Goal: Task Accomplishment & Management: Manage account settings

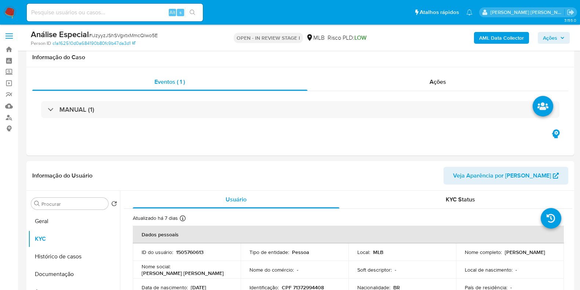
select select "10"
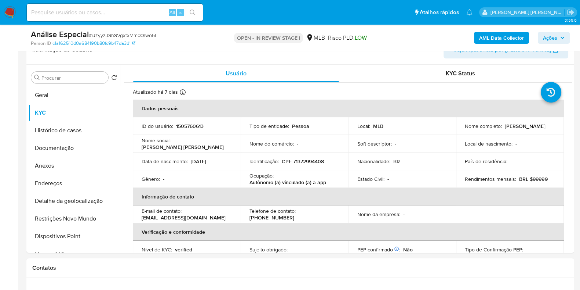
scroll to position [326, 0]
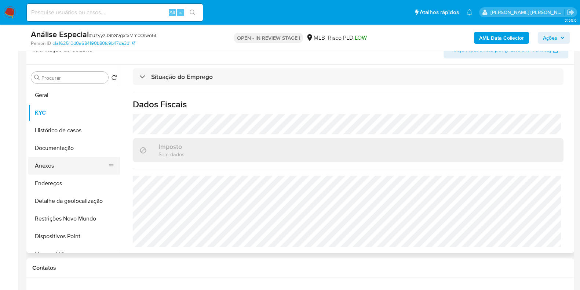
click at [73, 162] on button "Anexos" at bounding box center [71, 166] width 86 height 18
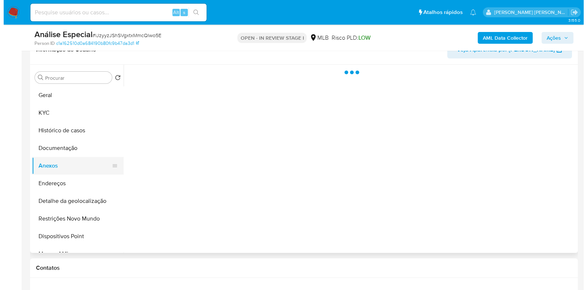
scroll to position [0, 0]
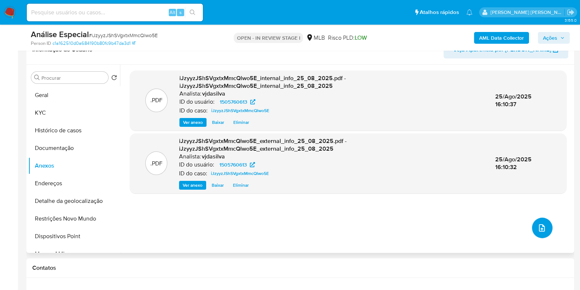
click at [538, 226] on icon "upload-file" at bounding box center [542, 227] width 9 height 9
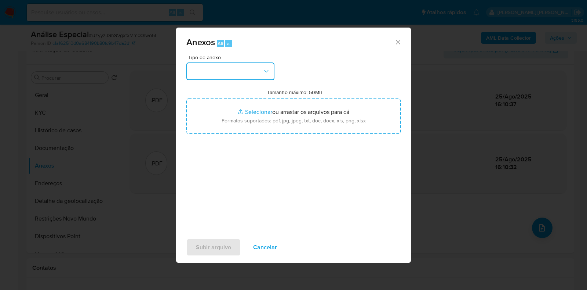
click at [258, 65] on button "button" at bounding box center [230, 71] width 88 height 18
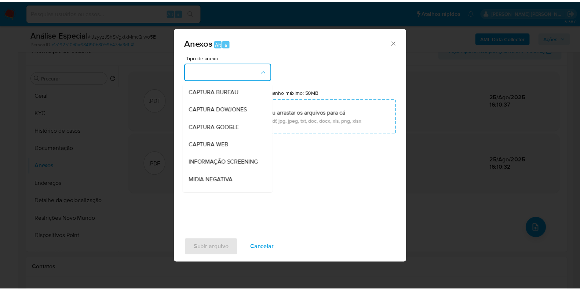
scroll to position [113, 0]
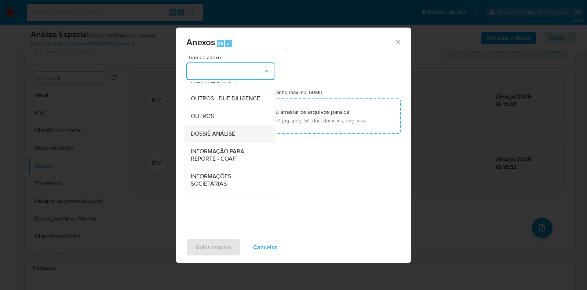
click at [237, 133] on div "DOSSIÊ ANÁLISE" at bounding box center [228, 134] width 75 height 18
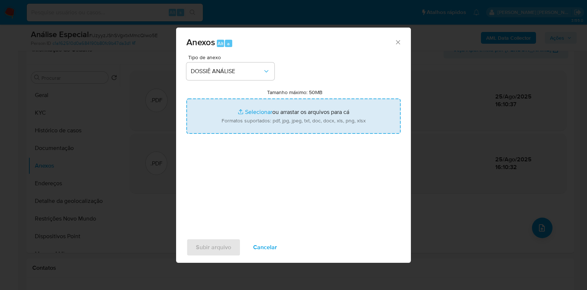
type input "C:\fakepath\SAR - XXXX - CPF 71372994408 - ANA CLARA MENDONCA LIMA.pdf"
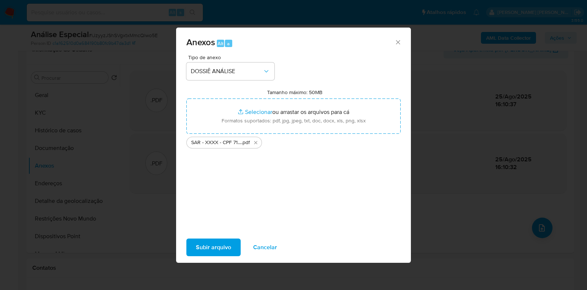
click at [211, 249] on span "Subir arquivo" at bounding box center [213, 247] width 35 height 16
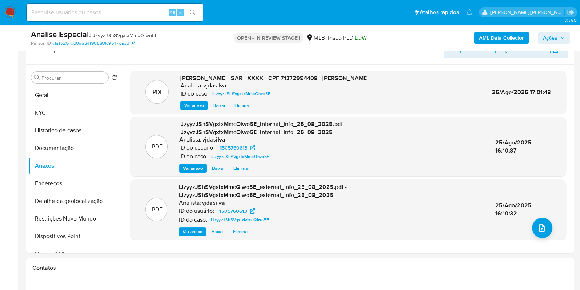
click at [552, 35] on span "Ações" at bounding box center [550, 38] width 14 height 12
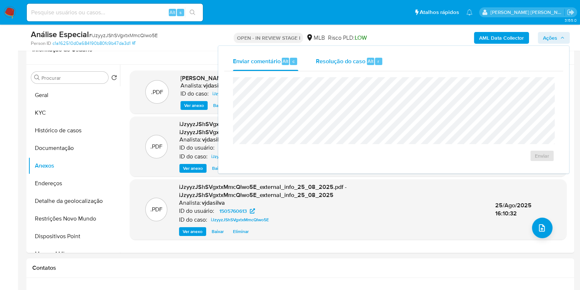
click at [339, 57] on span "Resolução do caso" at bounding box center [341, 61] width 50 height 8
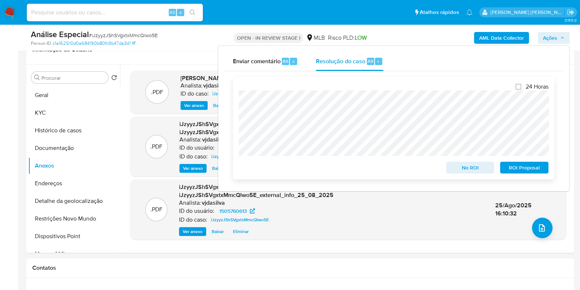
click at [513, 169] on span "ROI Proposal" at bounding box center [524, 167] width 38 height 10
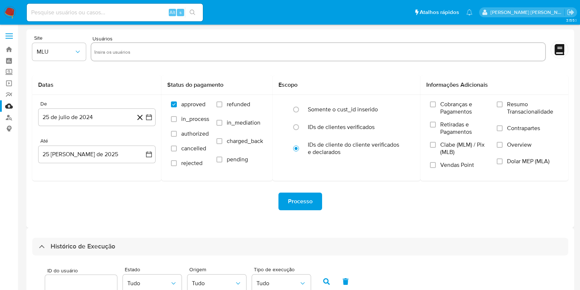
select select "10"
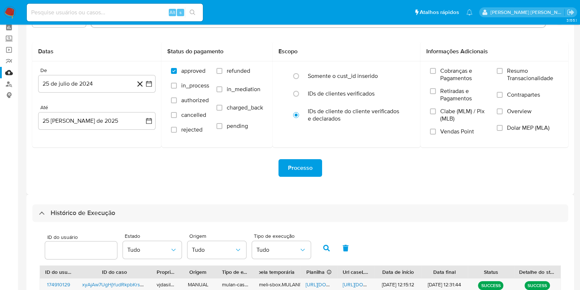
scroll to position [29, 0]
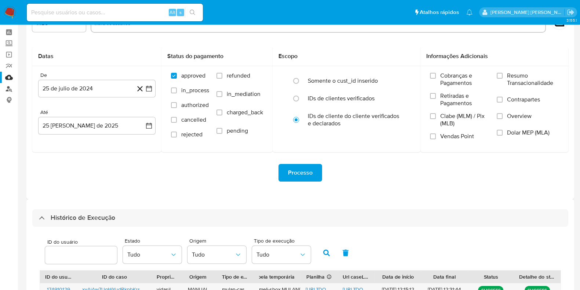
click at [9, 89] on link "Localizador de pessoas" at bounding box center [43, 88] width 87 height 11
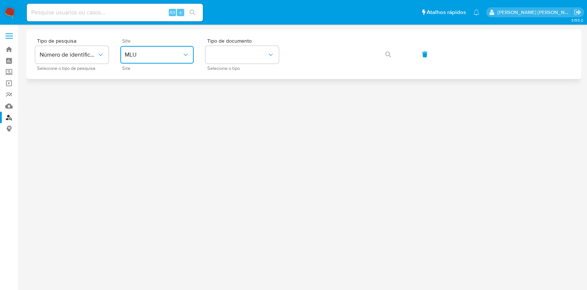
click at [140, 49] on button "MLU" at bounding box center [156, 55] width 73 height 18
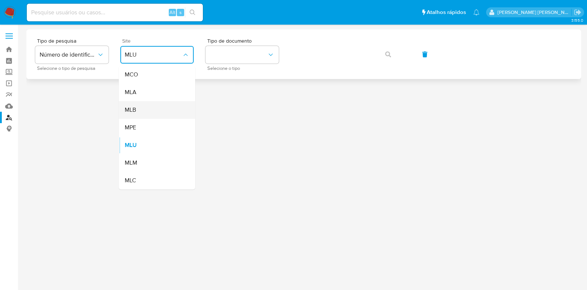
click at [151, 111] on div "MLB" at bounding box center [155, 110] width 60 height 18
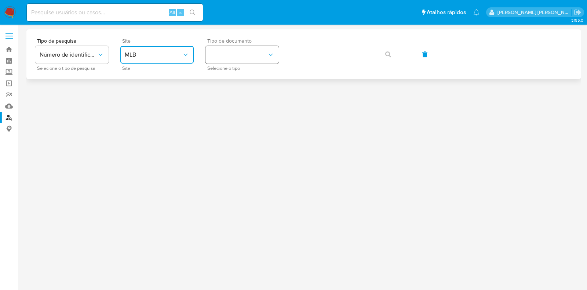
click at [266, 58] on button "identificationType" at bounding box center [242, 55] width 73 height 18
click at [245, 107] on div "CPF CPF" at bounding box center [240, 103] width 60 height 25
click at [386, 53] on icon "button" at bounding box center [388, 54] width 6 height 6
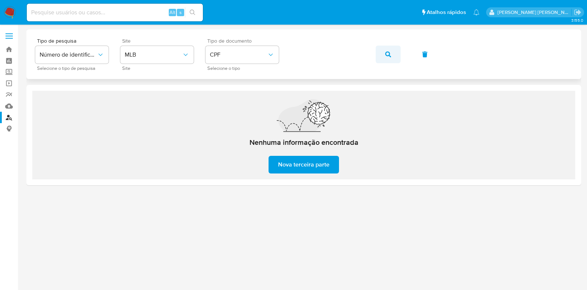
click at [386, 53] on icon "button" at bounding box center [388, 54] width 6 height 6
click at [9, 105] on link "Mulan" at bounding box center [43, 105] width 87 height 11
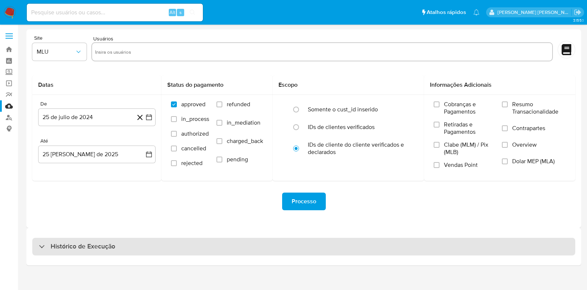
click at [89, 247] on h3 "Histórico de Execução" at bounding box center [83, 246] width 65 height 9
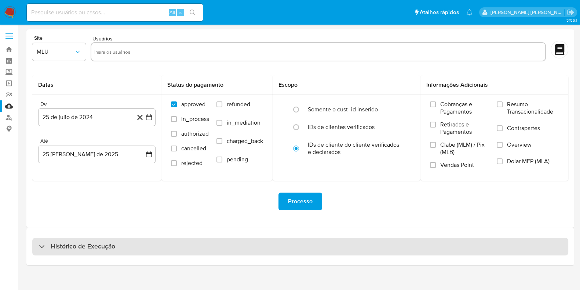
select select "10"
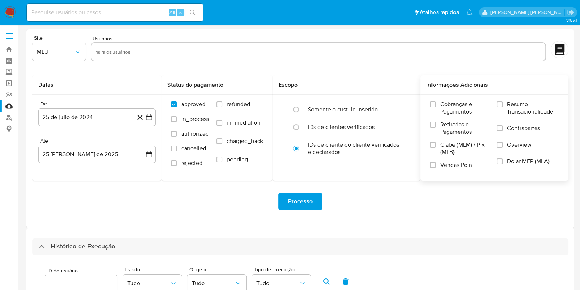
scroll to position [249, 0]
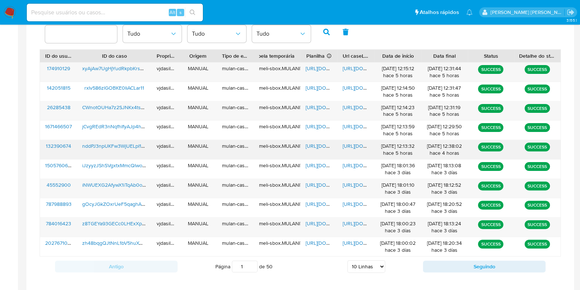
click at [357, 142] on span "https://docs.google.com/document/d/16dDpX6pADT6wfRBjE2Y9VVt_KRZ8fwXpGPY2lujamrQ…" at bounding box center [368, 145] width 51 height 7
click at [315, 146] on span "https://docs.google.com/spreadsheets/d/1BkKkd21C-gGYOHEkYPzAL2bYo8kzHBCXRYWSVng…" at bounding box center [331, 145] width 51 height 7
click at [99, 145] on span "nddPJ3npUKFw3WjUELpI1A8i" at bounding box center [115, 145] width 66 height 7
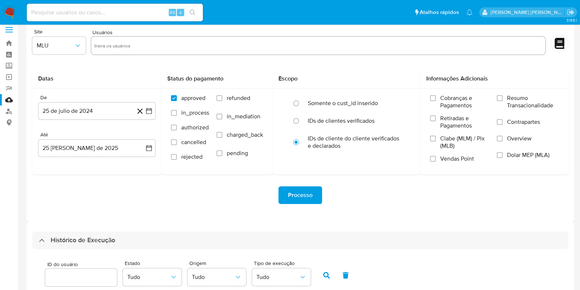
scroll to position [0, 0]
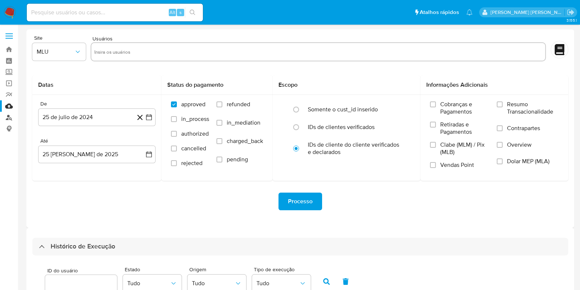
click at [6, 120] on link "Localizador de pessoas" at bounding box center [43, 117] width 87 height 11
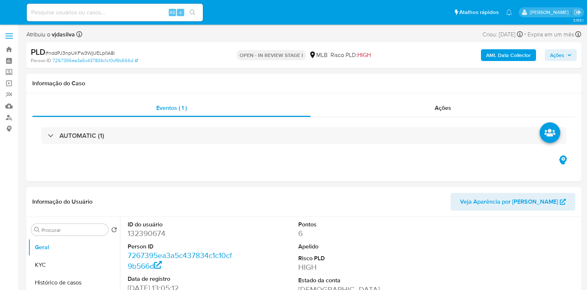
select select "10"
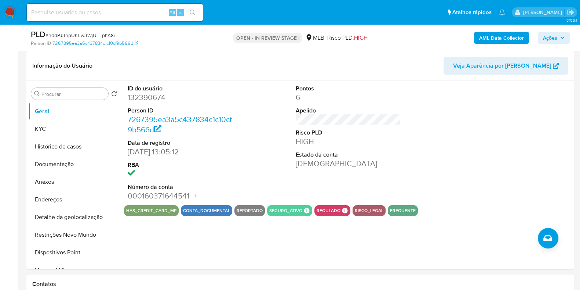
scroll to position [126, 0]
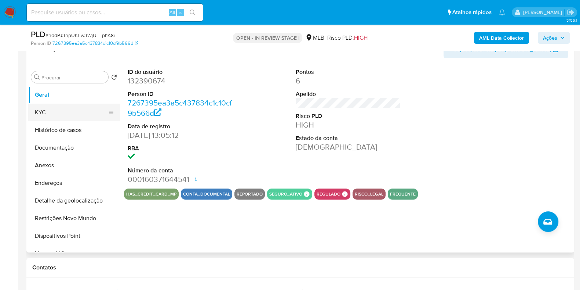
click at [77, 113] on button "KYC" at bounding box center [71, 113] width 86 height 18
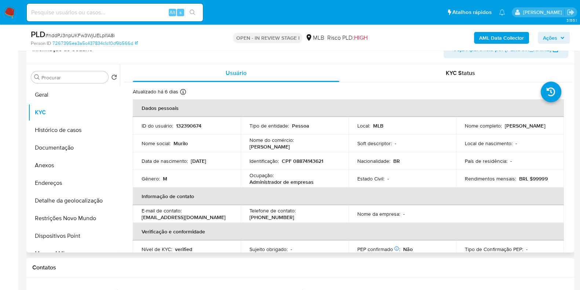
click at [283, 181] on p "Administrador de empresas" at bounding box center [282, 181] width 64 height 7
copy div "Ocupação : Administrador de empresas"
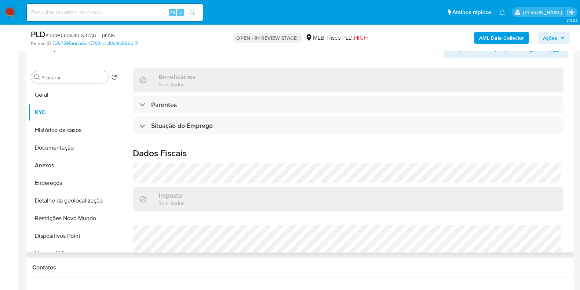
scroll to position [319, 0]
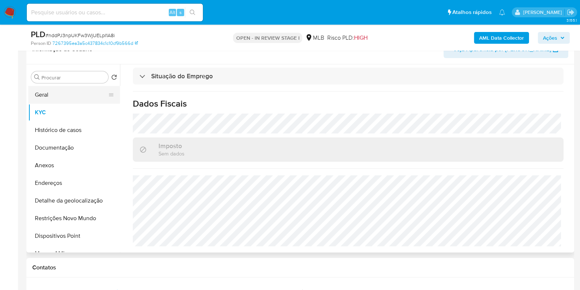
click at [72, 100] on button "Geral" at bounding box center [71, 95] width 86 height 18
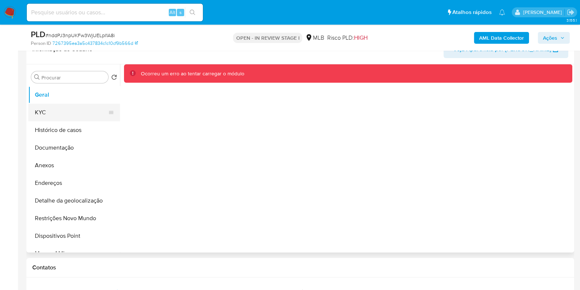
click at [75, 111] on button "KYC" at bounding box center [71, 113] width 86 height 18
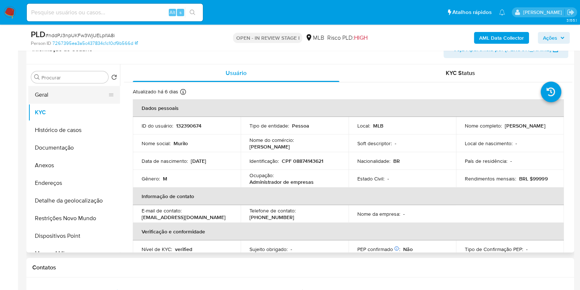
click at [52, 95] on button "Geral" at bounding box center [71, 95] width 86 height 18
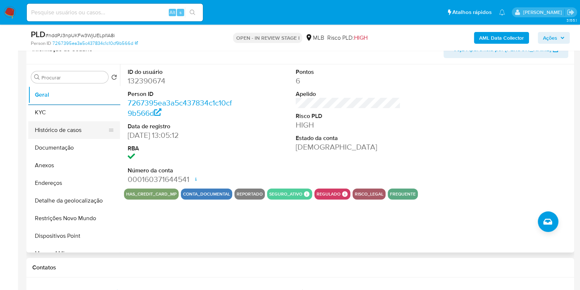
click at [70, 126] on button "Histórico de casos" at bounding box center [71, 130] width 86 height 18
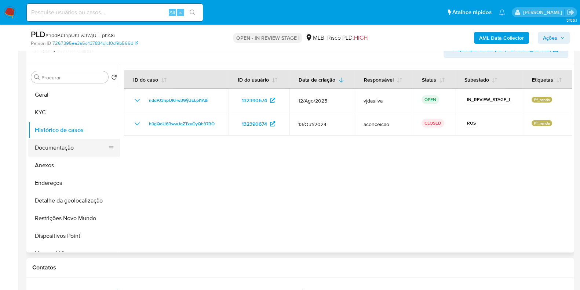
click at [77, 148] on button "Documentação" at bounding box center [71, 148] width 86 height 18
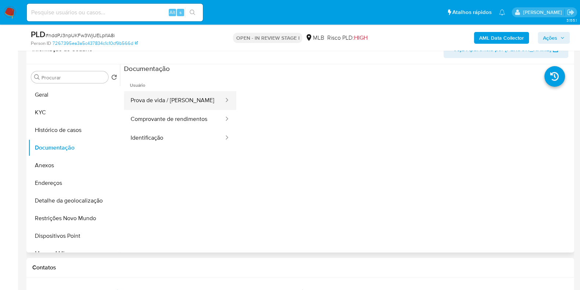
click at [186, 102] on button "Prova de vida / Selfie" at bounding box center [174, 100] width 101 height 19
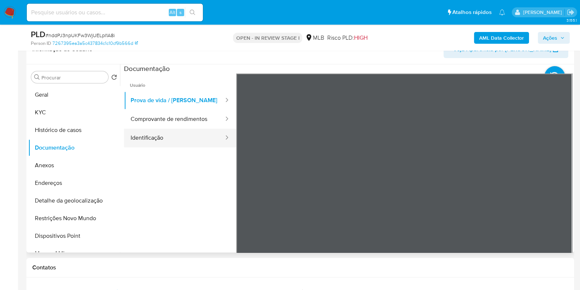
click at [182, 139] on button "Identificação" at bounding box center [174, 137] width 101 height 19
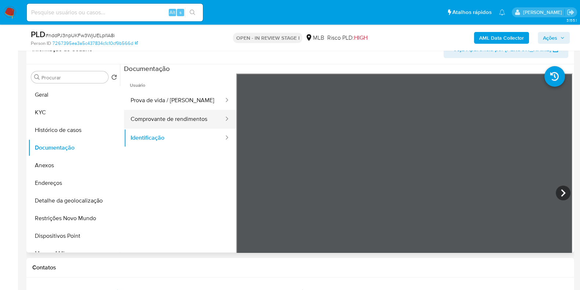
click at [175, 113] on button "Comprovante de rendimentos" at bounding box center [174, 119] width 101 height 19
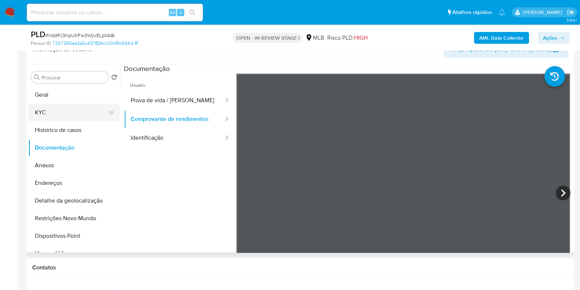
click at [72, 111] on button "KYC" at bounding box center [71, 113] width 86 height 18
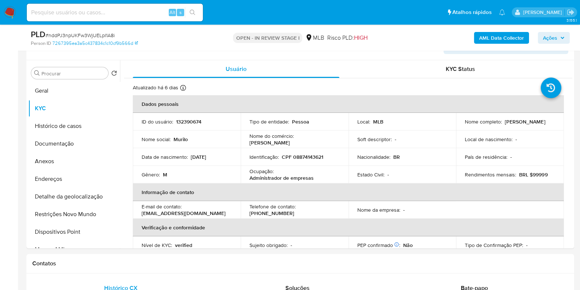
scroll to position [132, 0]
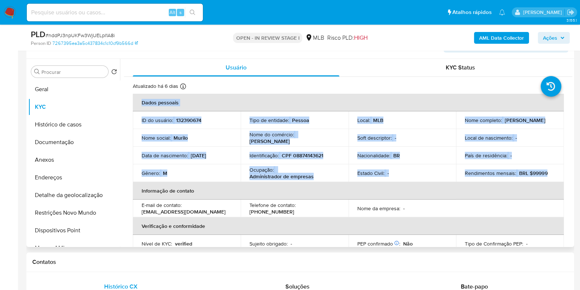
drag, startPoint x: 573, startPoint y: 120, endPoint x: 564, endPoint y: 149, distance: 30.4
click at [560, 175] on div "Procurar Retornar ao pedido padrão Geral KYC Histórico de casos Documentação An…" at bounding box center [300, 153] width 548 height 188
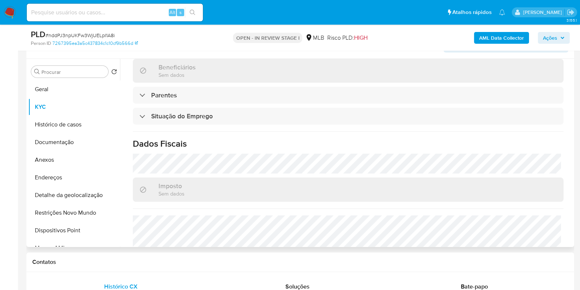
scroll to position [319, 0]
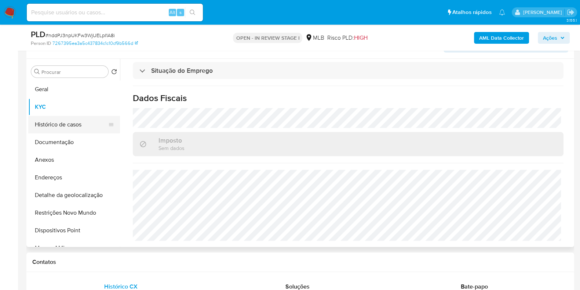
click at [79, 129] on button "Histórico de casos" at bounding box center [71, 125] width 86 height 18
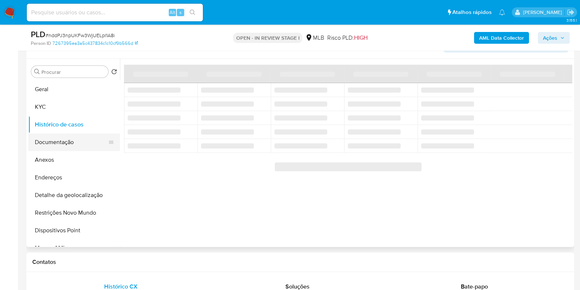
click at [75, 146] on button "Documentação" at bounding box center [71, 142] width 86 height 18
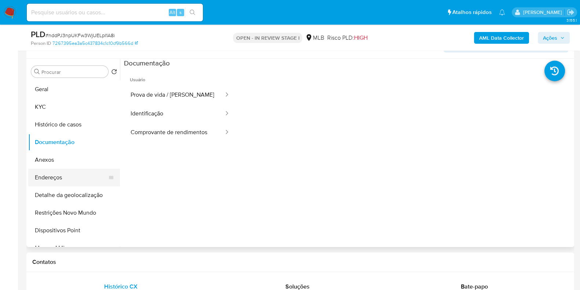
click at [68, 181] on button "Endereços" at bounding box center [71, 177] width 86 height 18
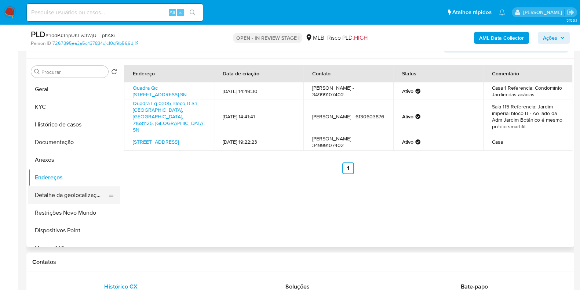
click at [95, 195] on button "Detalhe da geolocalização" at bounding box center [71, 195] width 86 height 18
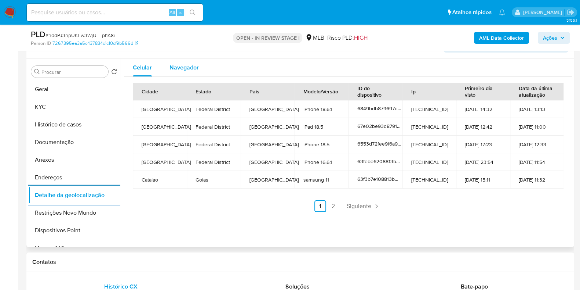
click at [180, 71] on div "Navegador" at bounding box center [184, 68] width 29 height 18
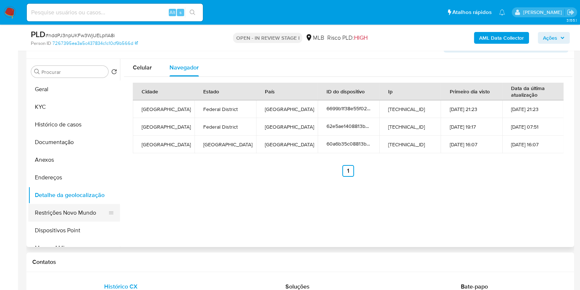
click at [86, 213] on button "Restrições Novo Mundo" at bounding box center [71, 213] width 86 height 18
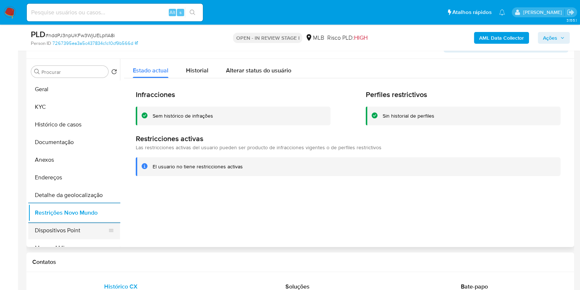
click at [51, 233] on button "Dispositivos Point" at bounding box center [71, 230] width 86 height 18
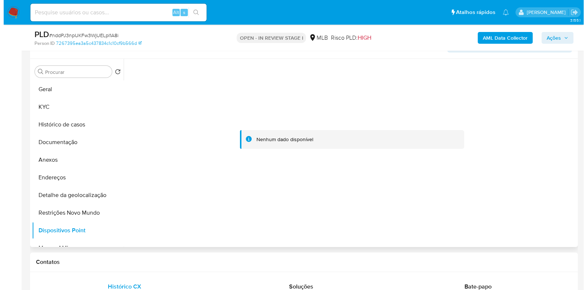
scroll to position [84, 0]
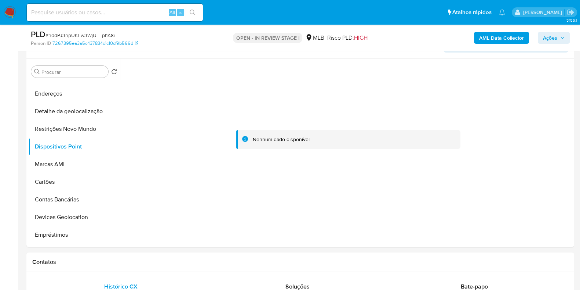
click at [490, 34] on b "AML Data Collector" at bounding box center [501, 38] width 45 height 12
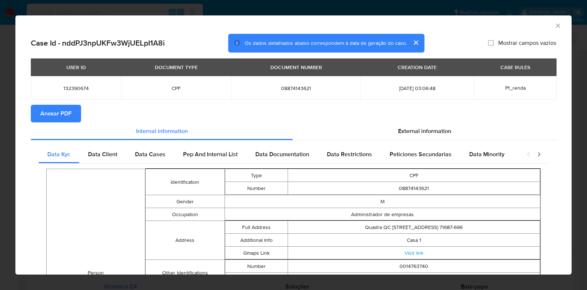
click at [51, 121] on span "Anexar PDF" at bounding box center [55, 113] width 31 height 16
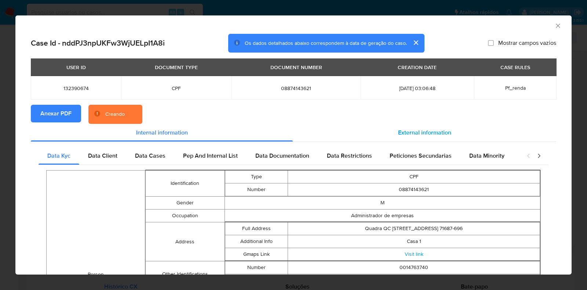
click at [424, 141] on div "External information" at bounding box center [425, 133] width 264 height 18
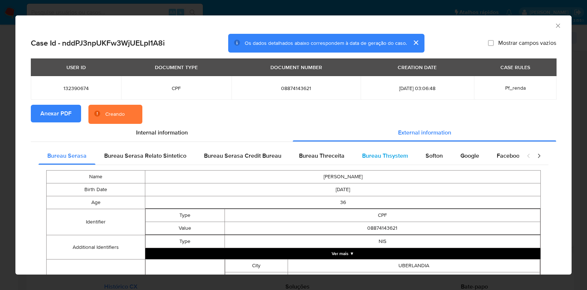
click at [393, 160] on div "Bureau Thsystem" at bounding box center [384, 156] width 63 height 18
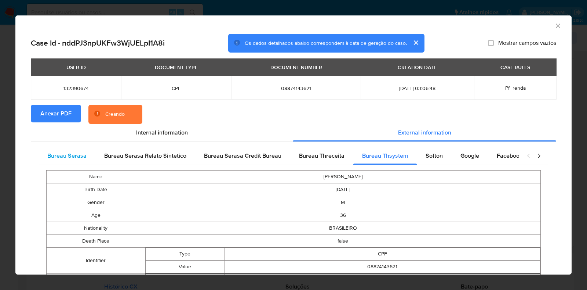
click at [82, 159] on span "Bureau Serasa" at bounding box center [66, 155] width 39 height 8
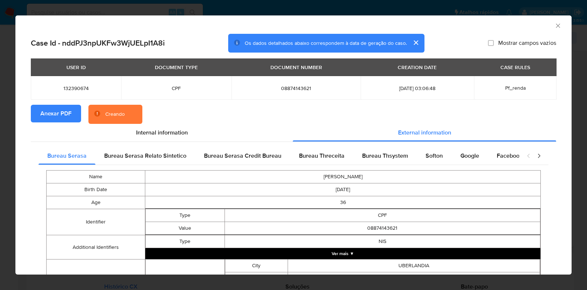
click at [370, 254] on button "Ver mais ▼" at bounding box center [342, 253] width 395 height 11
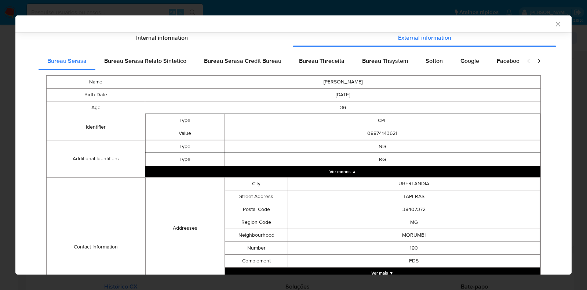
scroll to position [95, 0]
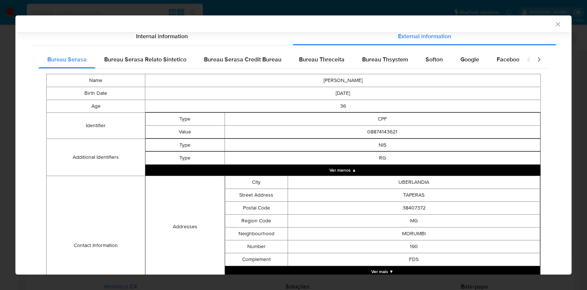
click at [386, 270] on button "Ver mais ▼" at bounding box center [383, 271] width 316 height 11
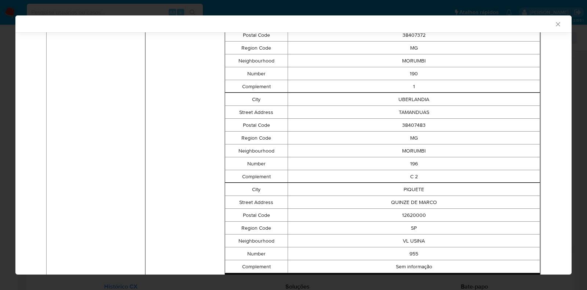
scroll to position [832, 0]
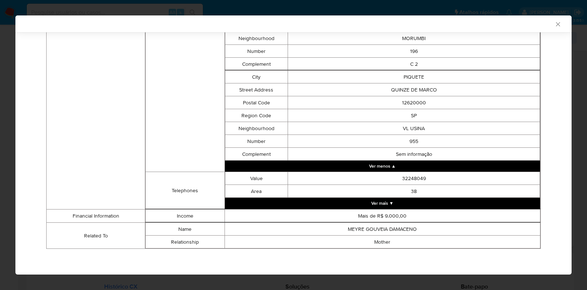
click at [439, 204] on button "Ver mais ▼" at bounding box center [383, 202] width 316 height 11
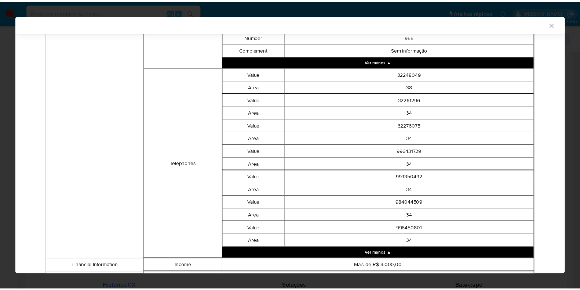
scroll to position [989, 0]
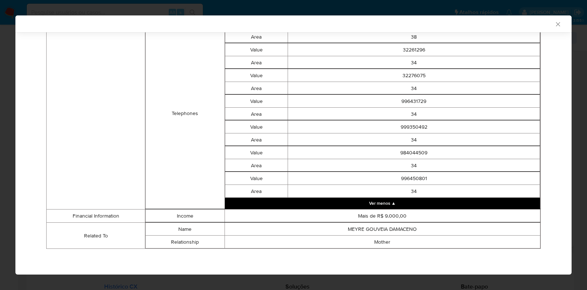
click at [555, 22] on icon "Fechar a janela" at bounding box center [558, 24] width 7 height 7
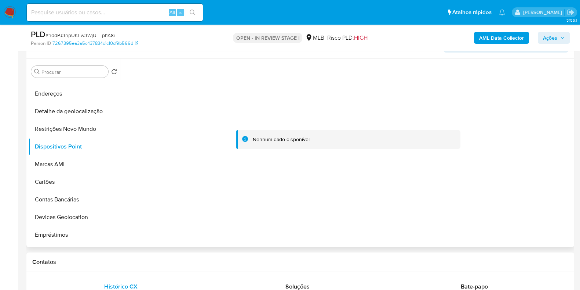
scroll to position [0, 0]
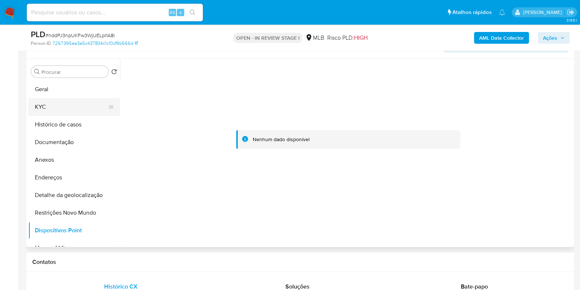
click at [101, 106] on button "KYC" at bounding box center [71, 107] width 86 height 18
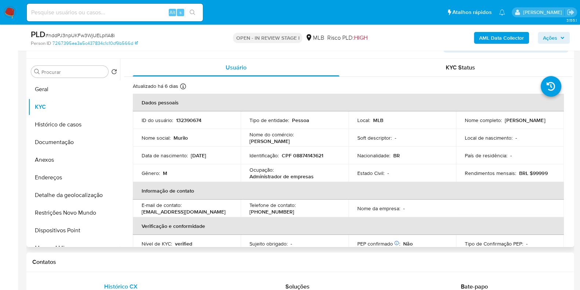
drag, startPoint x: 569, startPoint y: 102, endPoint x: 573, endPoint y: 134, distance: 31.8
click at [573, 134] on div "Procurar Retornar ao pedido padrão Geral KYC Histórico de casos Documentação An…" at bounding box center [300, 153] width 548 height 188
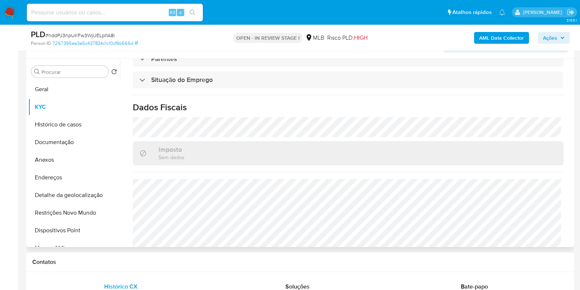
scroll to position [319, 0]
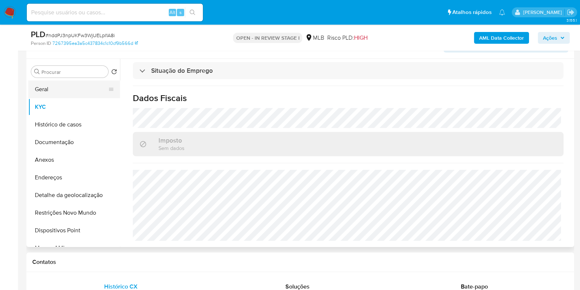
click at [72, 84] on button "Geral" at bounding box center [71, 89] width 86 height 18
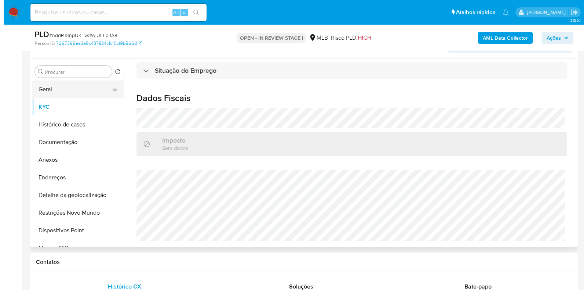
scroll to position [0, 0]
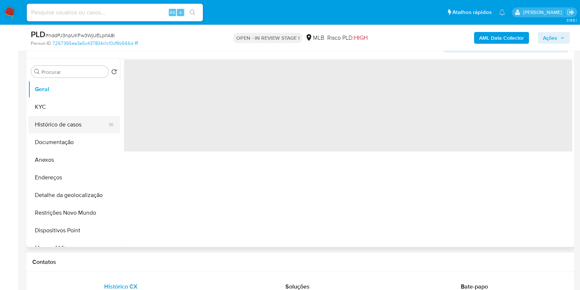
click at [85, 129] on button "Histórico de casos" at bounding box center [71, 125] width 86 height 18
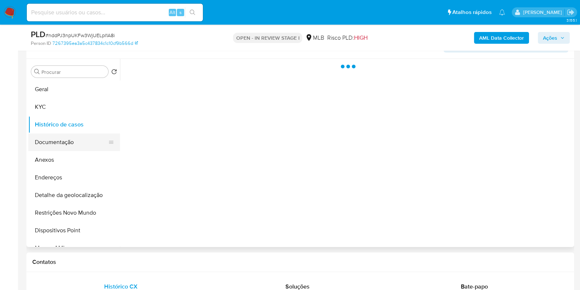
click at [82, 142] on button "Documentação" at bounding box center [71, 142] width 86 height 18
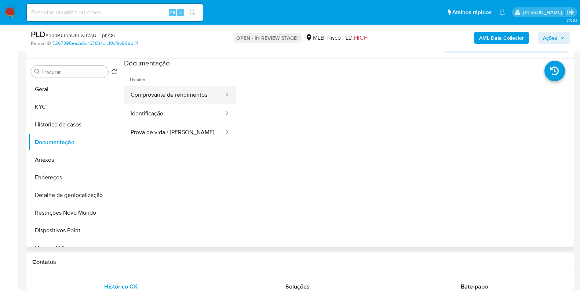
click at [207, 98] on button "Comprovante de rendimentos" at bounding box center [174, 95] width 101 height 19
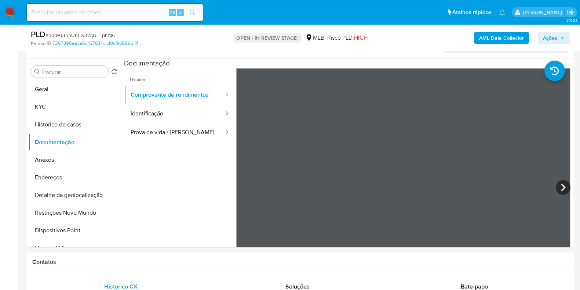
click at [508, 38] on b "AML Data Collector" at bounding box center [501, 38] width 45 height 12
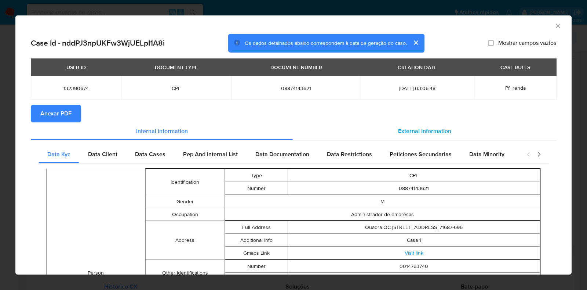
click at [418, 130] on span "External information" at bounding box center [424, 131] width 53 height 8
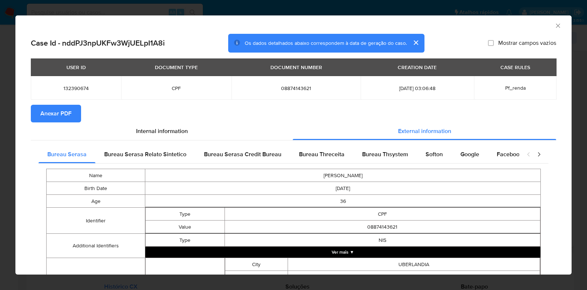
click at [398, 255] on button "Ver mais ▼" at bounding box center [342, 251] width 395 height 11
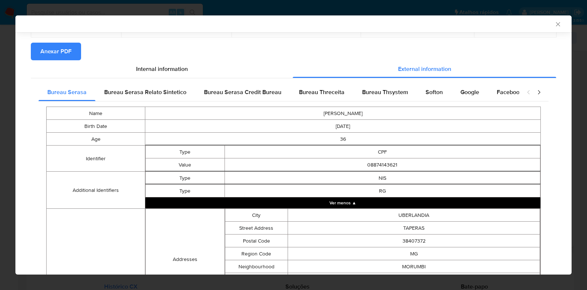
scroll to position [60, 0]
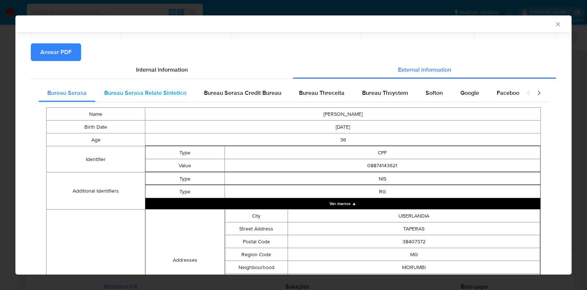
click at [147, 92] on span "Bureau Serasa Relato Sintetico" at bounding box center [145, 92] width 82 height 8
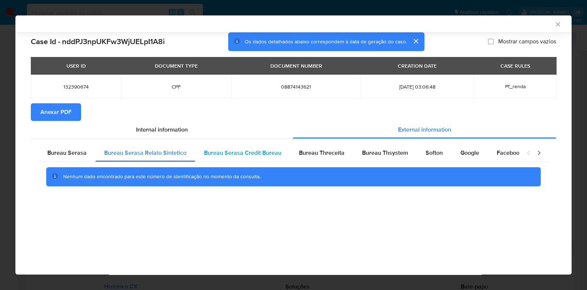
click at [223, 152] on span "Bureau Serasa Credit Bureau" at bounding box center [242, 152] width 77 height 8
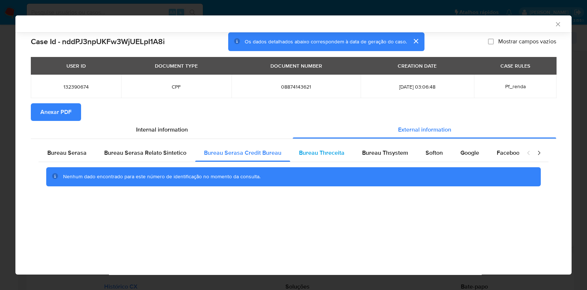
click at [311, 158] on div "Bureau Threceita" at bounding box center [321, 153] width 63 height 18
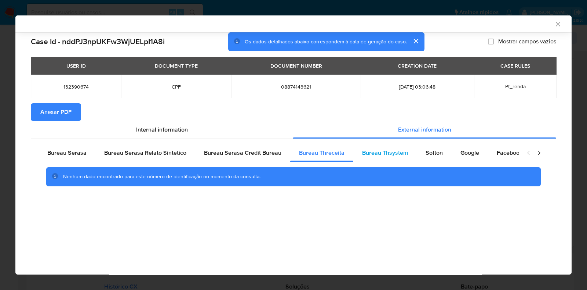
click at [393, 151] on span "Bureau Thsystem" at bounding box center [385, 152] width 46 height 8
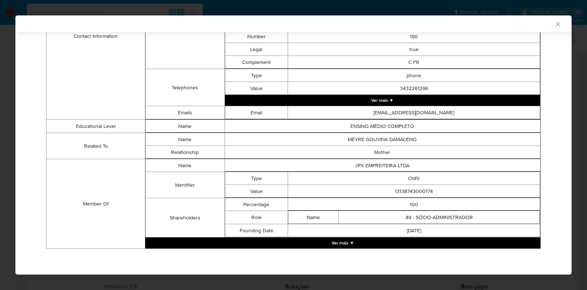
scroll to position [450, 0]
click at [391, 239] on button "Ver mais ▼" at bounding box center [342, 242] width 395 height 11
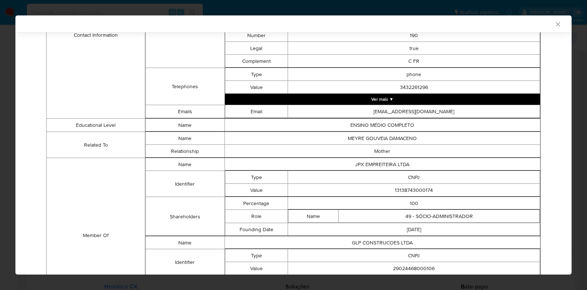
scroll to position [409, 0]
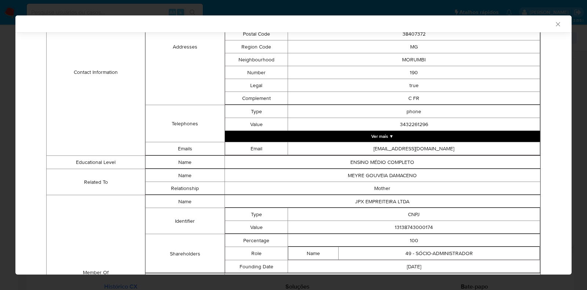
click at [435, 139] on button "Ver mais ▼" at bounding box center [383, 136] width 316 height 11
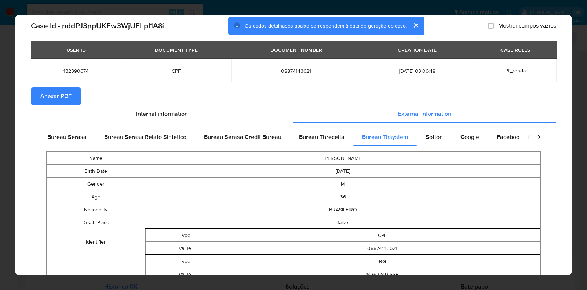
scroll to position [0, 0]
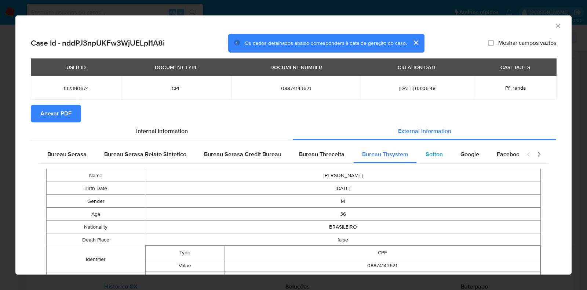
click at [426, 147] on div "Softon" at bounding box center [434, 154] width 35 height 18
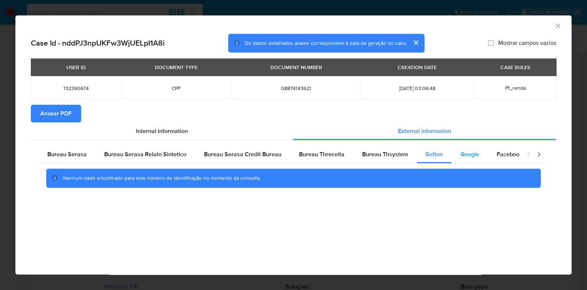
click at [474, 151] on span "Google" at bounding box center [470, 154] width 19 height 8
click at [494, 163] on div "Nenhum dado encontrado para este número de identificação no momento da consulta." at bounding box center [294, 177] width 510 height 29
click at [518, 154] on span "Facebook" at bounding box center [510, 154] width 26 height 8
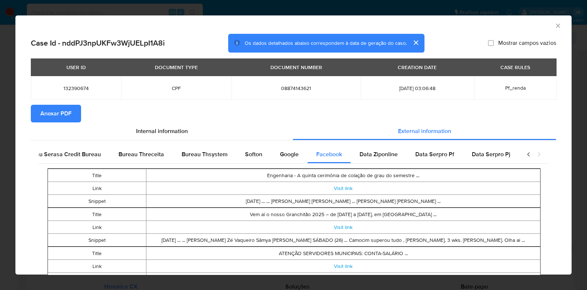
scroll to position [0, 183]
click at [541, 155] on div "closure-recommendation-modal" at bounding box center [533, 154] width 29 height 18
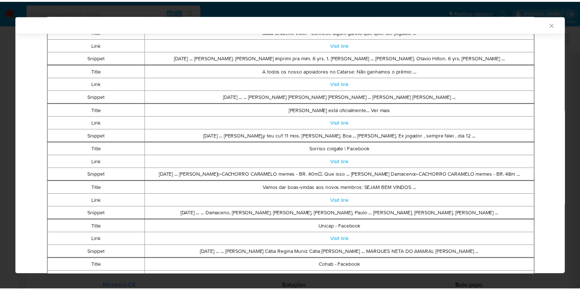
scroll to position [316, 0]
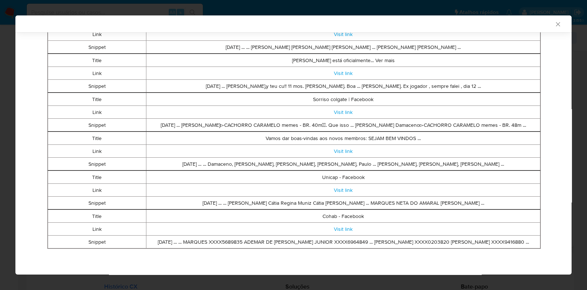
click at [555, 25] on icon "Fechar a janela" at bounding box center [558, 24] width 7 height 7
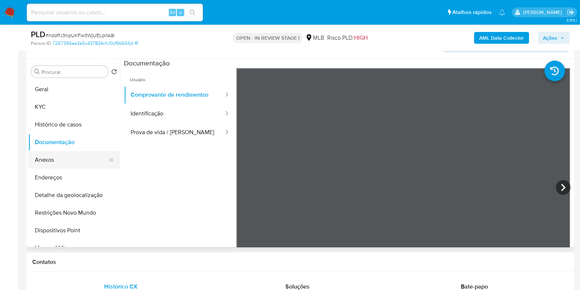
click at [63, 167] on button "Anexos" at bounding box center [71, 160] width 86 height 18
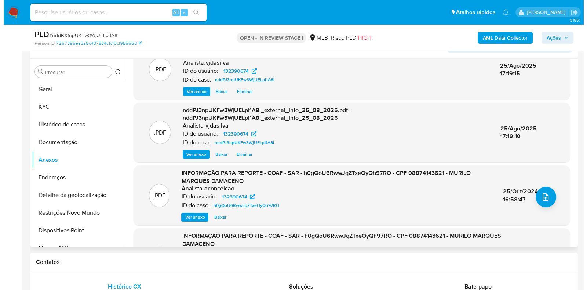
scroll to position [26, 0]
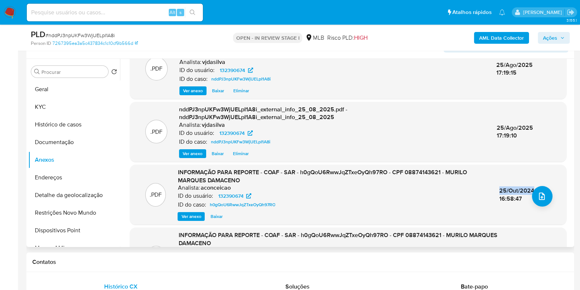
drag, startPoint x: 498, startPoint y: 190, endPoint x: 536, endPoint y: 184, distance: 38.6
click at [536, 184] on div ".PDF INFORMAÇÃO PARA REPORTE - COAF - SAR - h0gQoU6RwwJqZTxeOyQh97RO - CPF 0887…" at bounding box center [348, 194] width 429 height 52
copy span "25/Out/2024"
click at [542, 192] on span "upload-file" at bounding box center [542, 196] width 9 height 9
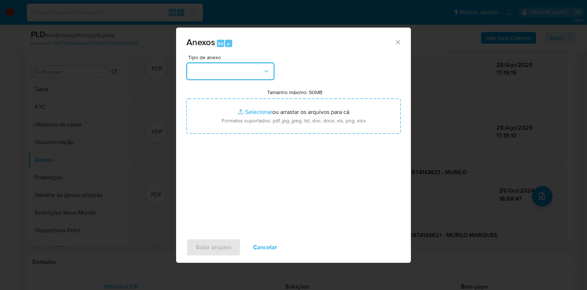
click at [266, 72] on icon "button" at bounding box center [266, 71] width 7 height 7
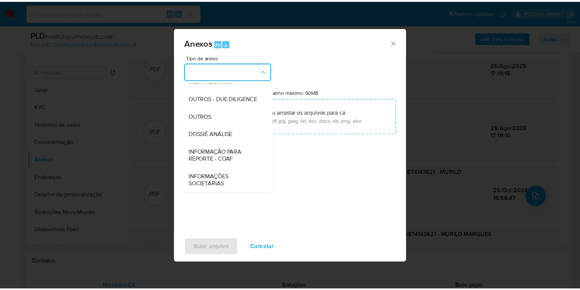
scroll to position [113, 0]
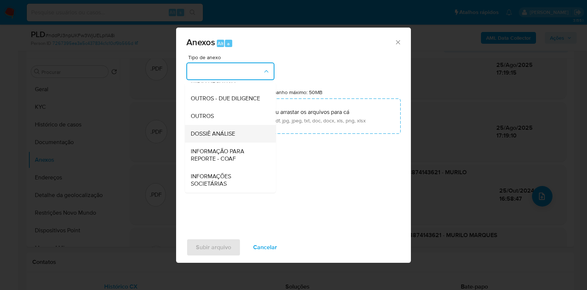
click at [239, 138] on div "DOSSIÊ ANÁLISE" at bounding box center [228, 134] width 75 height 18
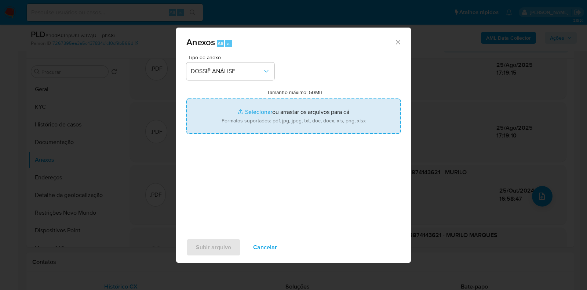
type input "C:\fakepath\DECLÍNIO - XXXX - CPF 08874143621 - MURILO MARQUES DAMACENO.pdf"
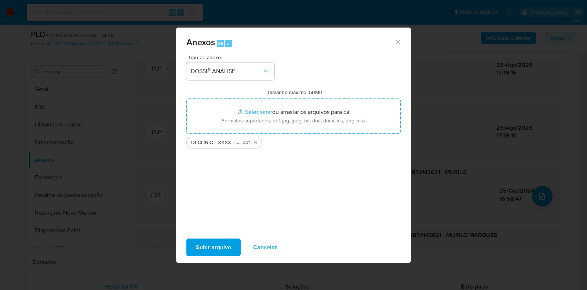
click at [216, 248] on span "Subir arquivo" at bounding box center [213, 247] width 35 height 16
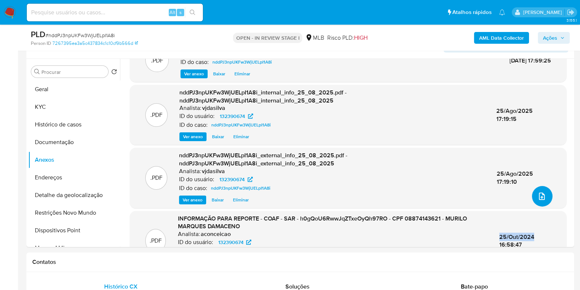
scroll to position [72, 0]
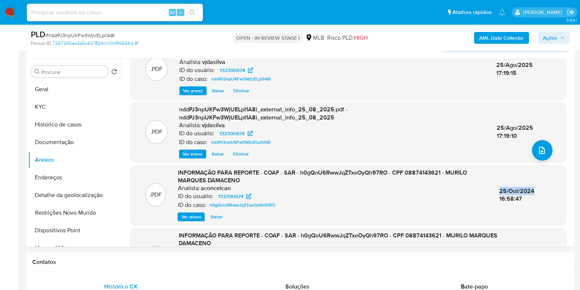
click at [547, 38] on span "Ações" at bounding box center [550, 38] width 14 height 12
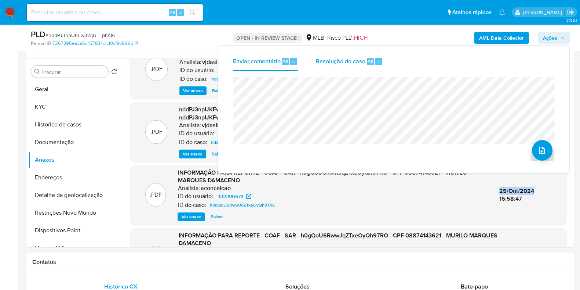
click at [324, 58] on span "Resolução do caso" at bounding box center [341, 61] width 50 height 8
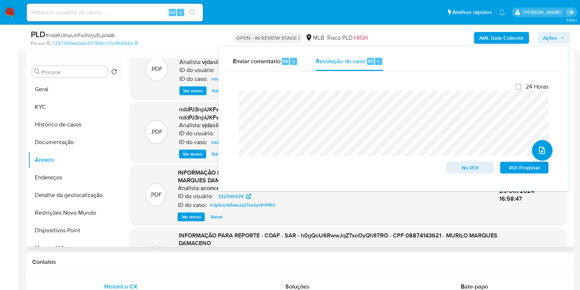
click at [369, 217] on div "Ver anexo Baixar" at bounding box center [333, 216] width 310 height 9
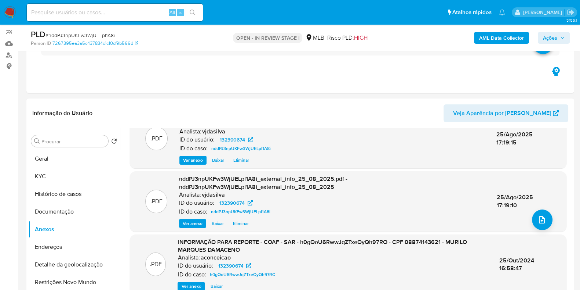
scroll to position [61, 0]
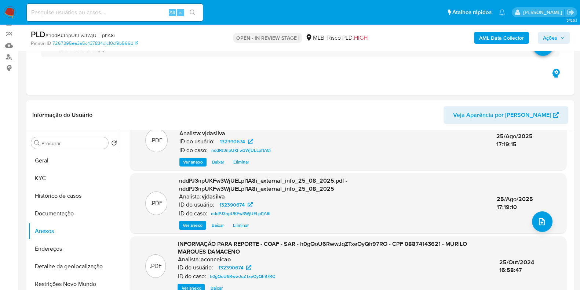
click at [550, 34] on span "Ações" at bounding box center [550, 38] width 14 height 12
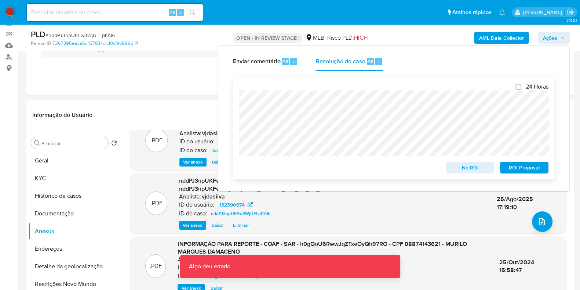
click at [339, 173] on div "24 Horas No ROI ROI Proposal" at bounding box center [394, 128] width 310 height 90
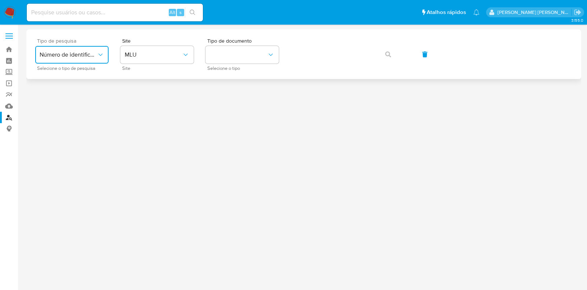
click at [91, 52] on span "Número de identificação" at bounding box center [68, 54] width 57 height 7
click at [169, 52] on span "MLU" at bounding box center [153, 54] width 57 height 7
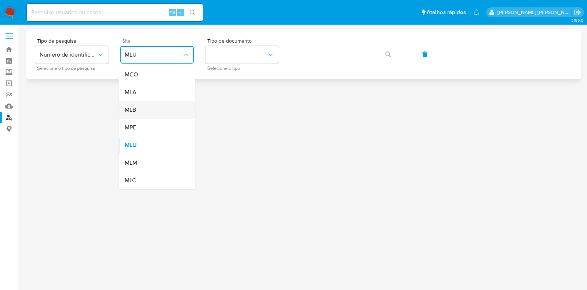
click at [161, 110] on div "MLB" at bounding box center [155, 110] width 60 height 18
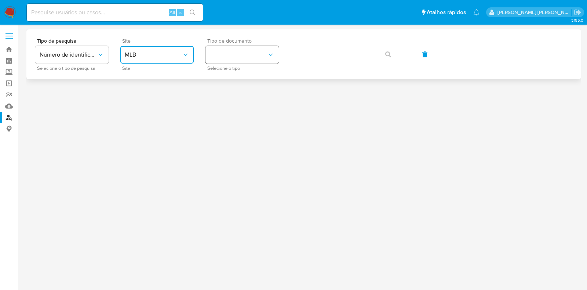
click at [258, 49] on button "identificationType" at bounding box center [242, 55] width 73 height 18
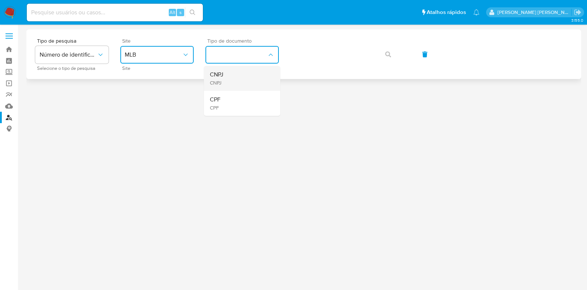
click at [240, 81] on div "CNPJ CNPJ" at bounding box center [240, 78] width 60 height 25
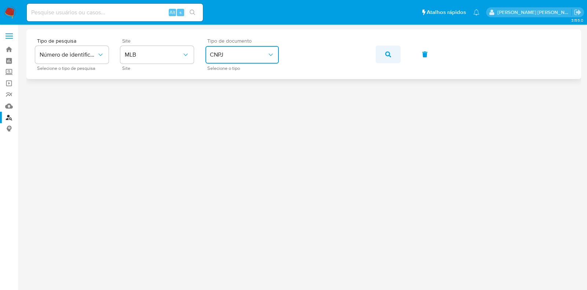
click at [386, 58] on span "button" at bounding box center [388, 54] width 6 height 16
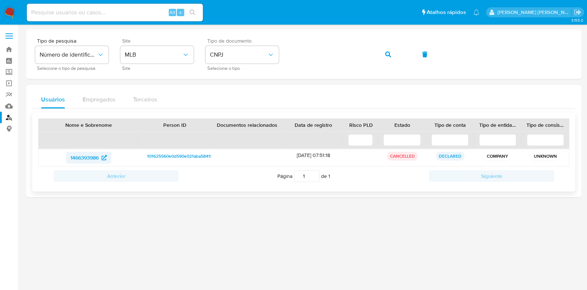
click at [76, 154] on span "1466393986" at bounding box center [84, 158] width 28 height 12
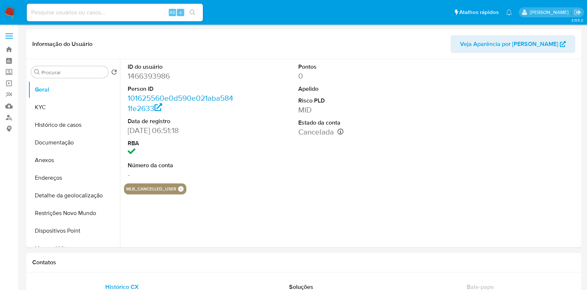
select select "10"
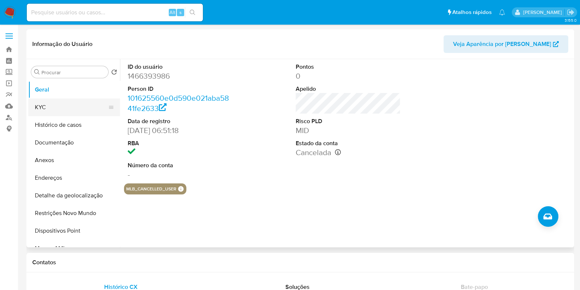
click at [57, 108] on button "KYC" at bounding box center [71, 107] width 86 height 18
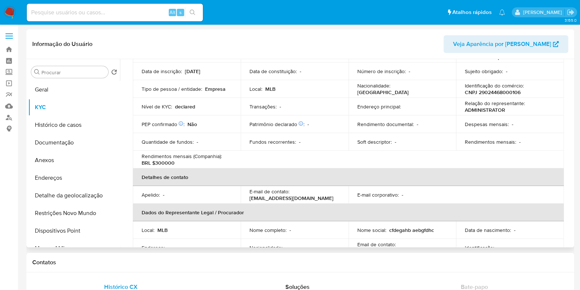
scroll to position [70, 0]
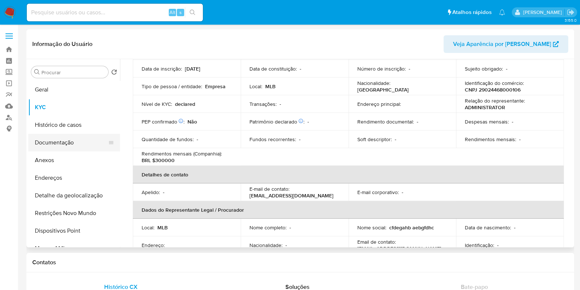
click at [70, 141] on button "Documentação" at bounding box center [71, 143] width 86 height 18
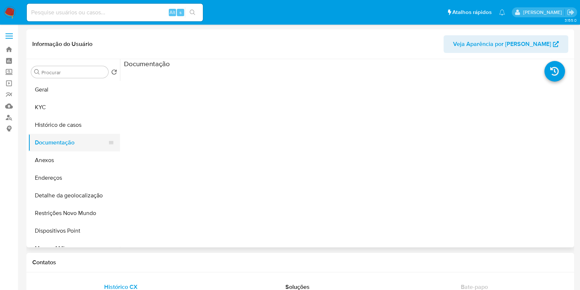
click at [77, 142] on button "Documentação" at bounding box center [71, 143] width 86 height 18
click at [67, 126] on button "Histórico de casos" at bounding box center [71, 125] width 86 height 18
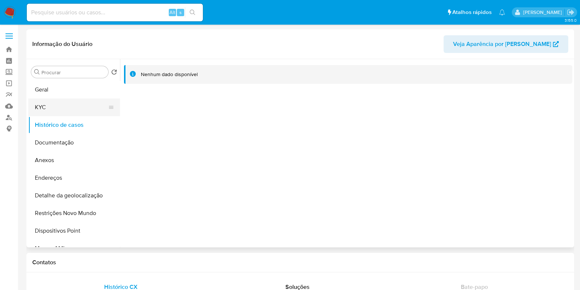
click at [61, 105] on button "KYC" at bounding box center [71, 107] width 86 height 18
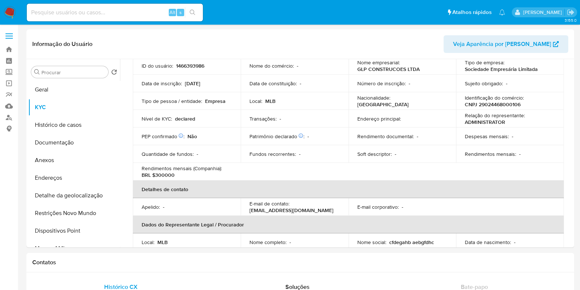
scroll to position [54, 0]
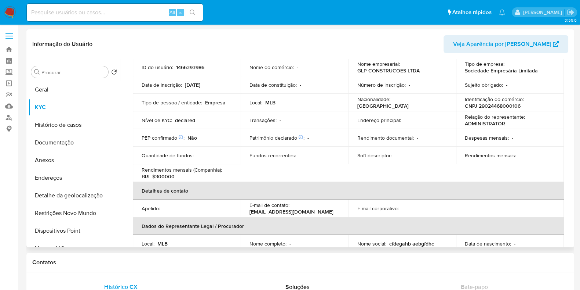
click at [165, 176] on p "BRL $300000" at bounding box center [158, 176] width 33 height 7
drag, startPoint x: 522, startPoint y: 105, endPoint x: 477, endPoint y: 102, distance: 45.3
click at [477, 102] on div "Identificação do comércio : CNPJ 29024468000106" at bounding box center [510, 102] width 90 height 13
copy p "29024468000106"
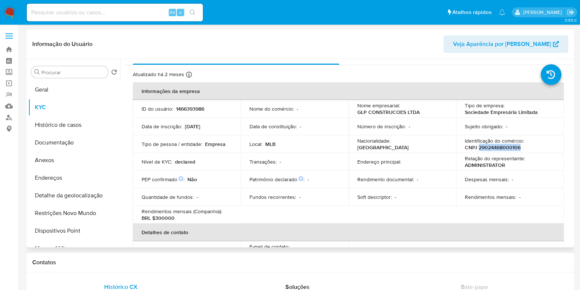
scroll to position [0, 0]
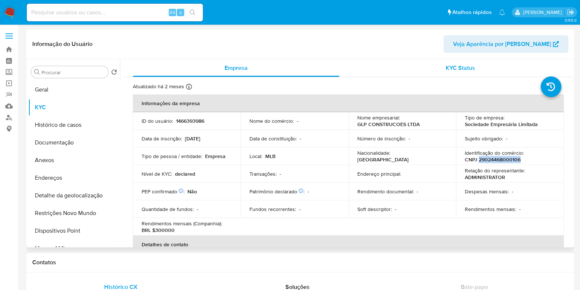
click at [466, 62] on div "KYC Status" at bounding box center [460, 68] width 207 height 18
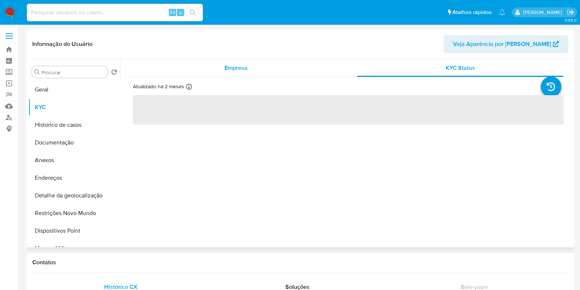
click at [267, 69] on div "Empresa" at bounding box center [236, 68] width 207 height 18
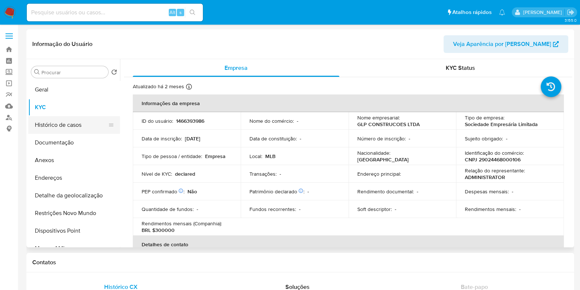
click at [73, 133] on button "Histórico de casos" at bounding box center [71, 125] width 86 height 18
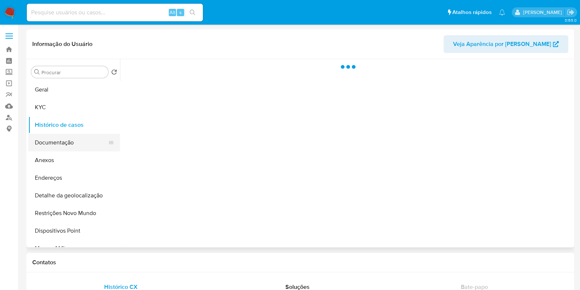
click at [73, 141] on button "Documentação" at bounding box center [71, 143] width 86 height 18
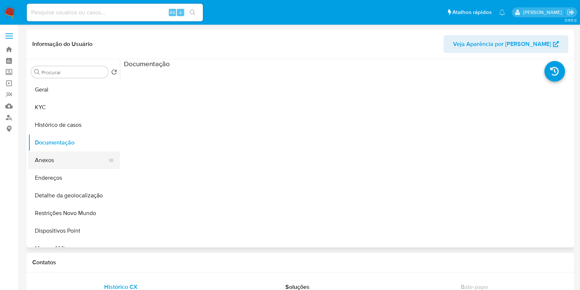
click at [65, 156] on button "Anexos" at bounding box center [71, 160] width 86 height 18
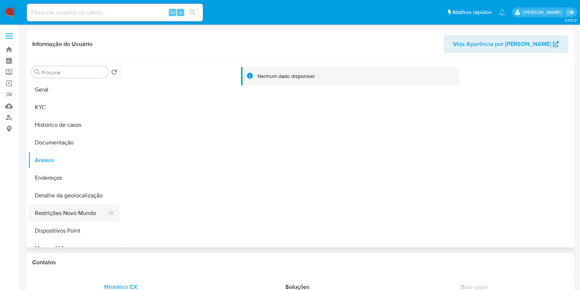
click at [77, 217] on button "Restrições Novo Mundo" at bounding box center [71, 213] width 86 height 18
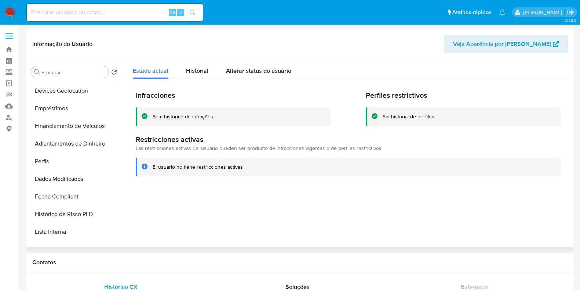
scroll to position [211, 0]
click at [90, 213] on button "Histórico de Risco PLD" at bounding box center [71, 213] width 86 height 18
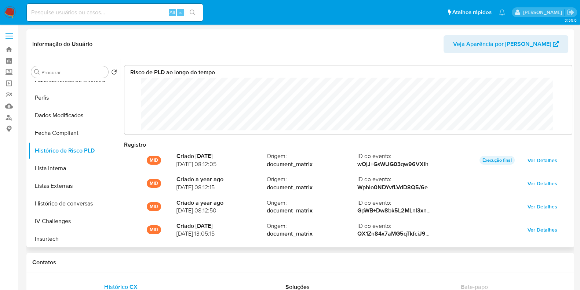
scroll to position [275, 0]
click at [83, 168] on button "Lista Interna" at bounding box center [71, 167] width 86 height 18
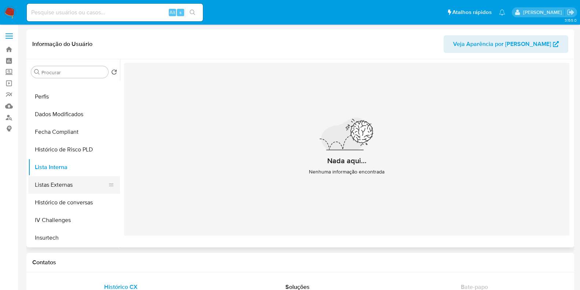
click at [80, 185] on button "Listas Externas" at bounding box center [71, 185] width 86 height 18
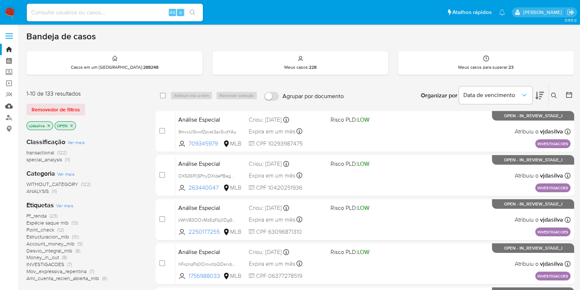
click at [10, 105] on link "Mulan" at bounding box center [43, 105] width 87 height 11
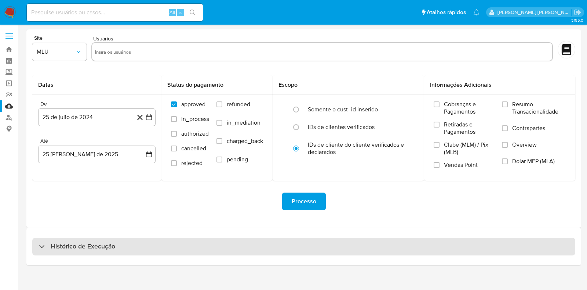
click at [95, 251] on div "Histórico de Execução" at bounding box center [303, 246] width 543 height 18
select select "10"
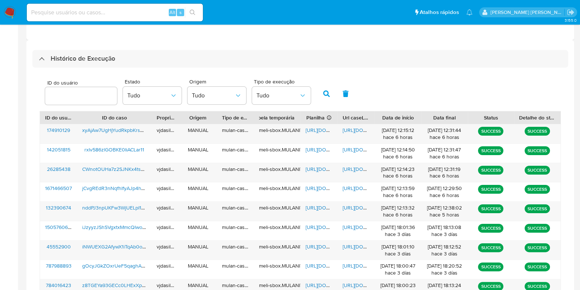
scroll to position [192, 0]
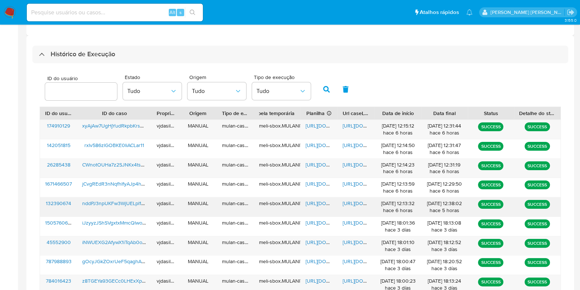
click at [355, 201] on span "https://docs.google.com/document/d/16dDpX6pADT6wfRBjE2Y9VVt_KRZ8fwXpGPY2lujamrQ…" at bounding box center [368, 202] width 51 height 7
click at [317, 202] on span "https://docs.google.com/spreadsheets/d/1BkKkd21C-gGYOHEkYPzAL2bYo8kzHBCXRYWSVng…" at bounding box center [331, 202] width 51 height 7
click at [113, 203] on span "nddPJ3npUKFw3WjUELpI1A8i" at bounding box center [115, 202] width 66 height 7
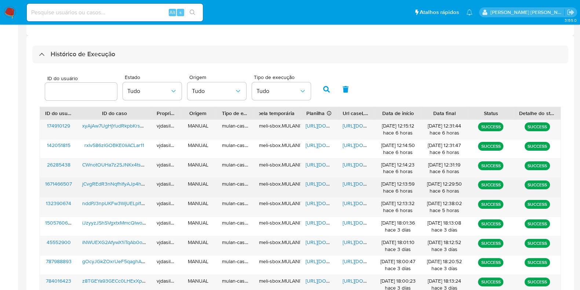
click at [357, 182] on span "https://docs.google.com/document/d/13Jelv7LikhSQp8MXnPFd9GisaIJASFTmj65f7xRv0O8…" at bounding box center [368, 183] width 51 height 7
click at [312, 184] on span "https://docs.google.com/spreadsheets/d/1A5zTGCWW1HdpbXMXEnD7N6O2oqJKHWkziUqligi…" at bounding box center [331, 183] width 51 height 7
click at [109, 183] on span "jCvgREdR3nNqfhlfyAJp4hLE" at bounding box center [114, 183] width 65 height 7
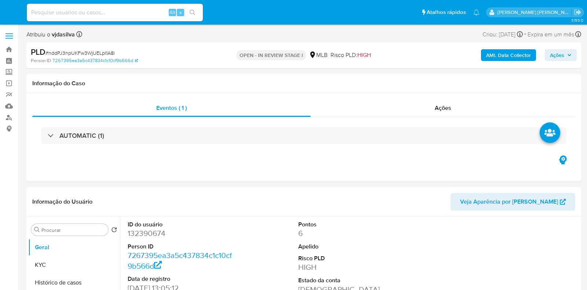
select select "10"
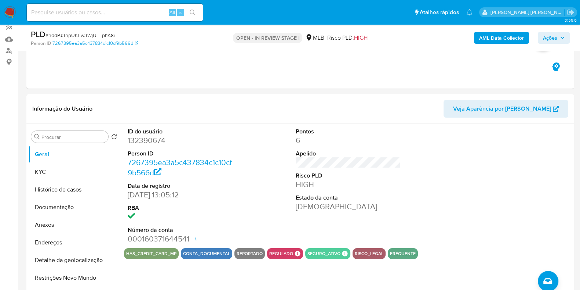
scroll to position [69, 0]
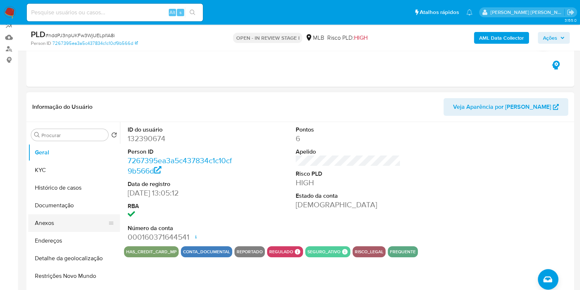
click at [57, 220] on button "Anexos" at bounding box center [71, 223] width 86 height 18
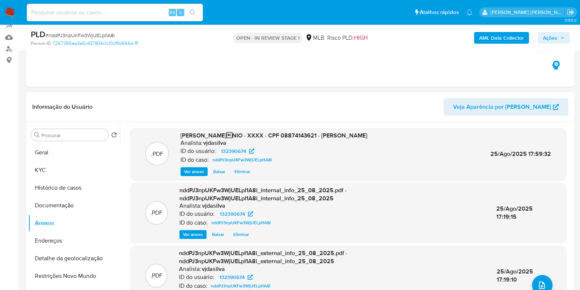
click at [547, 43] on span "Ações" at bounding box center [550, 38] width 14 height 12
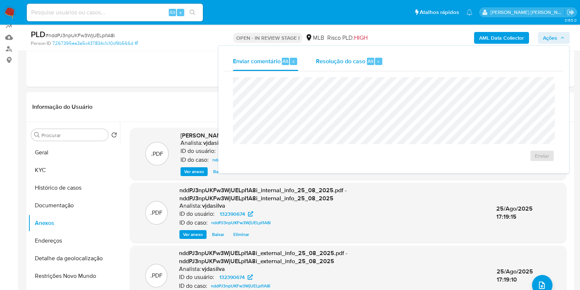
click at [342, 64] on span "Resolução do caso" at bounding box center [341, 61] width 50 height 8
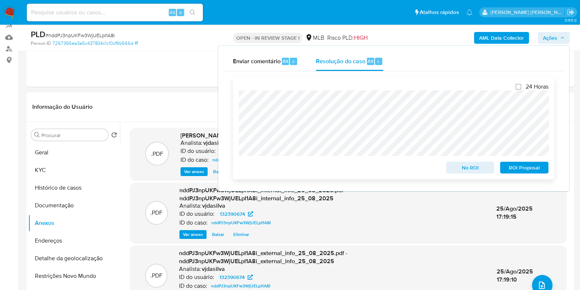
click at [510, 166] on span "ROI Proposal" at bounding box center [524, 167] width 38 height 10
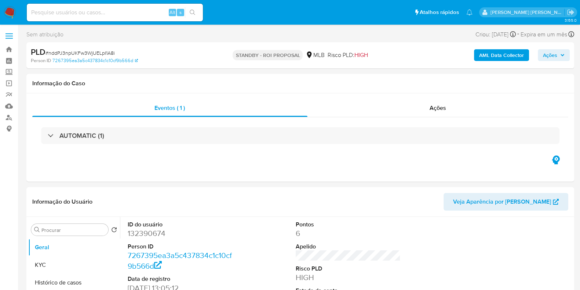
select select "10"
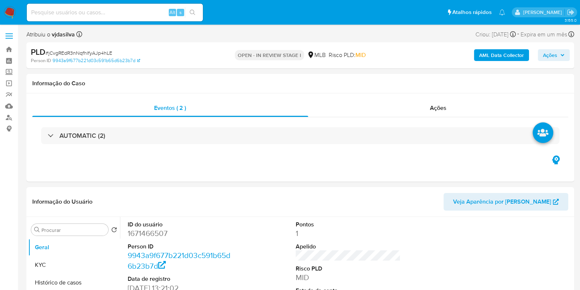
select select "10"
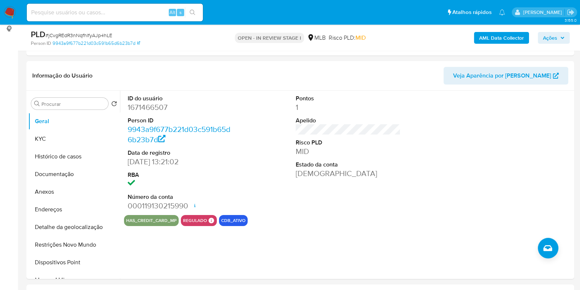
scroll to position [108, 0]
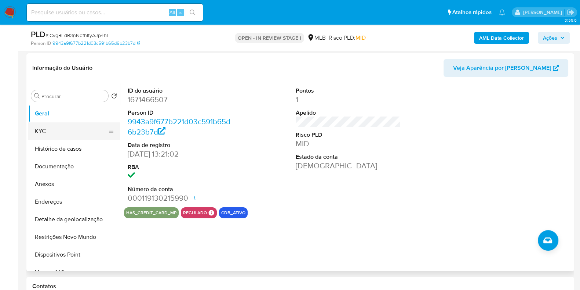
click at [55, 126] on button "KYC" at bounding box center [71, 131] width 86 height 18
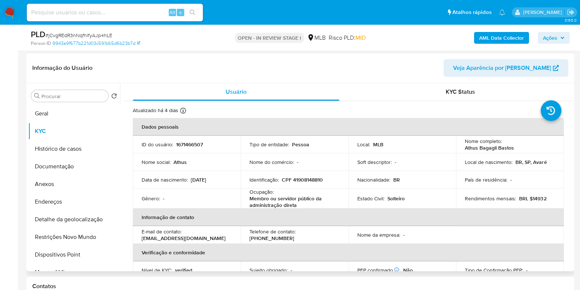
click at [245, 184] on td "Identificação : CPF 41908148810" at bounding box center [295, 180] width 108 height 18
click at [253, 193] on p "Ocupação :" at bounding box center [262, 191] width 24 height 7
copy div "Ocupação : Membro ou servidor público da administração direta"
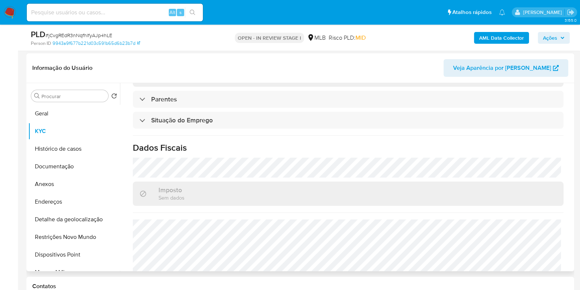
scroll to position [321, 0]
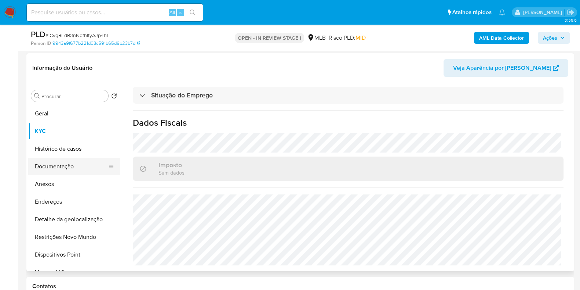
click at [81, 161] on button "Documentação" at bounding box center [71, 166] width 86 height 18
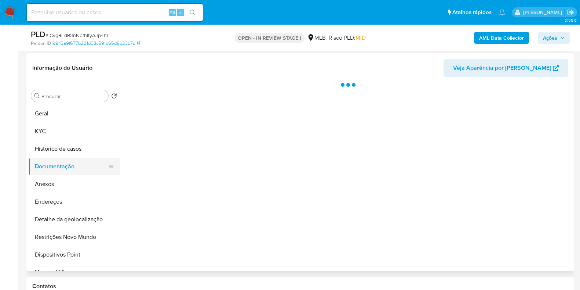
scroll to position [0, 0]
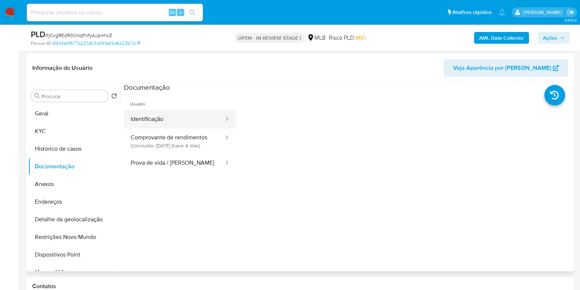
click at [183, 120] on button "Identificação" at bounding box center [174, 119] width 101 height 19
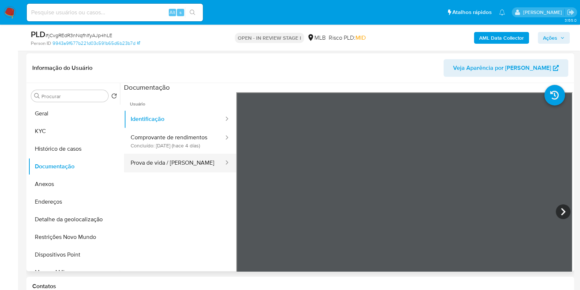
click at [186, 168] on button "Prova de vida / [PERSON_NAME]" at bounding box center [174, 162] width 101 height 19
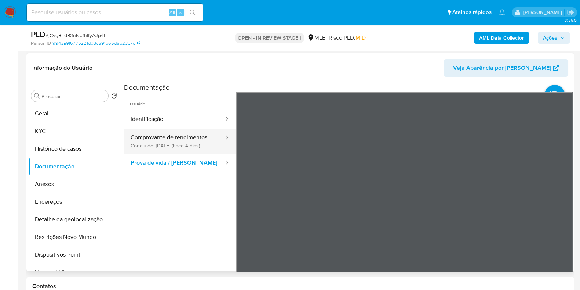
click at [184, 142] on button "Comprovante de rendimentos Concluído: 21/08/2025 (hace 4 días)" at bounding box center [174, 140] width 101 height 25
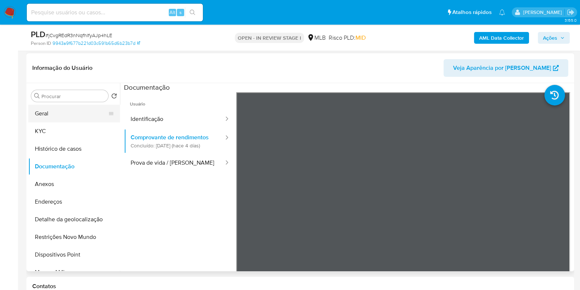
click at [76, 118] on button "Geral" at bounding box center [71, 114] width 86 height 18
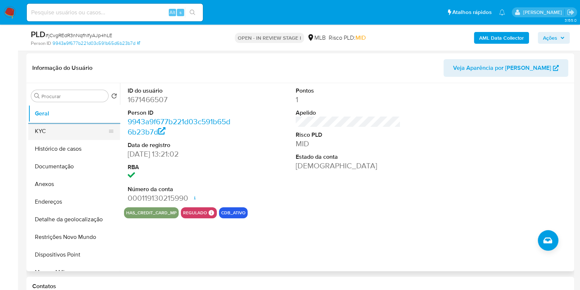
click at [67, 132] on button "KYC" at bounding box center [71, 131] width 86 height 18
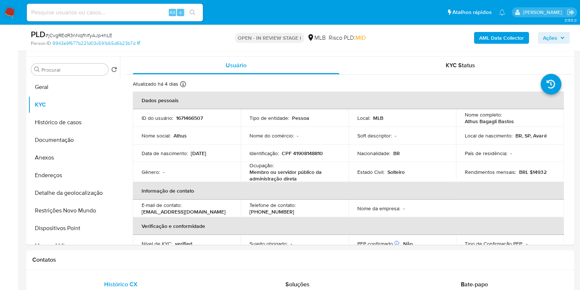
scroll to position [135, 0]
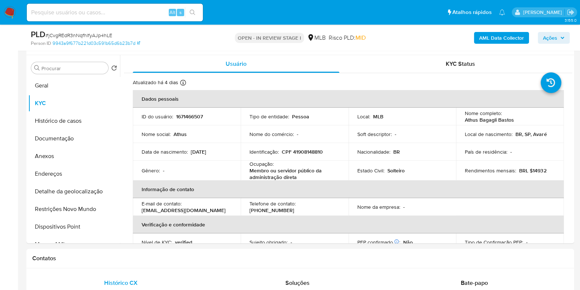
drag, startPoint x: 573, startPoint y: 110, endPoint x: 574, endPoint y: 143, distance: 32.4
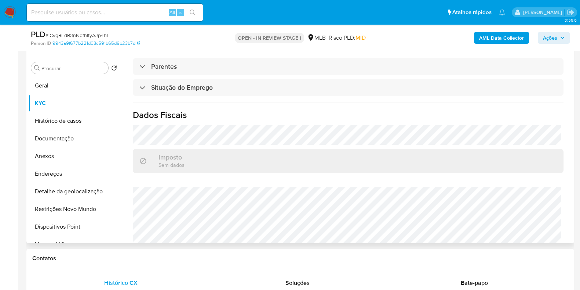
scroll to position [321, 0]
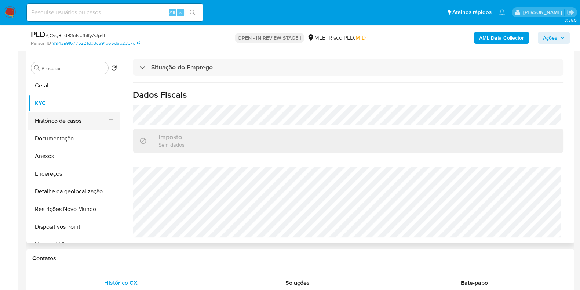
click at [72, 128] on button "Histórico de casos" at bounding box center [71, 121] width 86 height 18
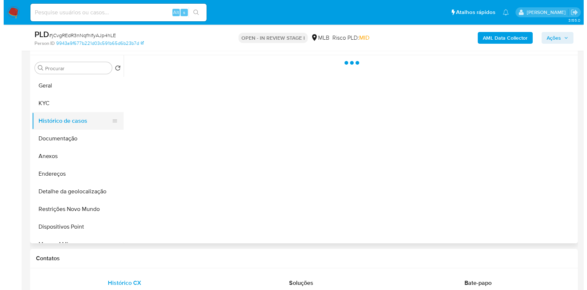
scroll to position [0, 0]
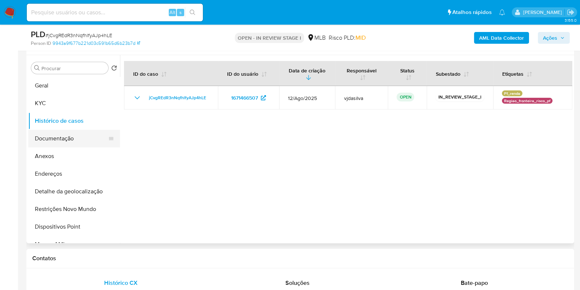
click at [66, 138] on button "Documentação" at bounding box center [71, 139] width 86 height 18
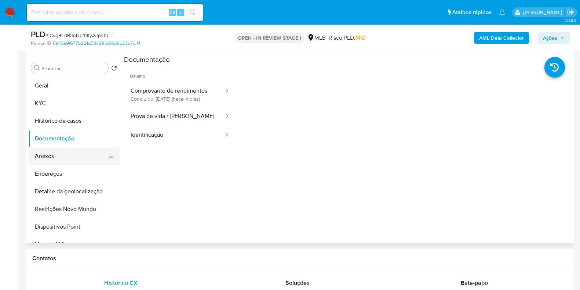
click at [65, 155] on button "Anexos" at bounding box center [71, 156] width 86 height 18
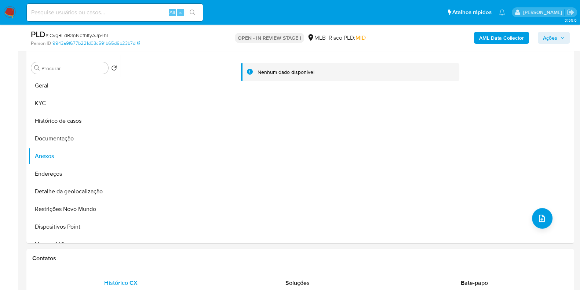
click at [502, 37] on b "AML Data Collector" at bounding box center [501, 38] width 45 height 12
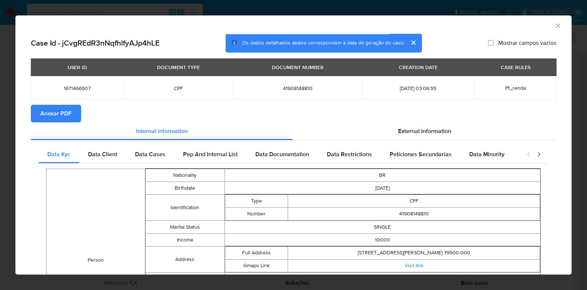
click at [62, 109] on span "Anexar PDF" at bounding box center [55, 113] width 31 height 16
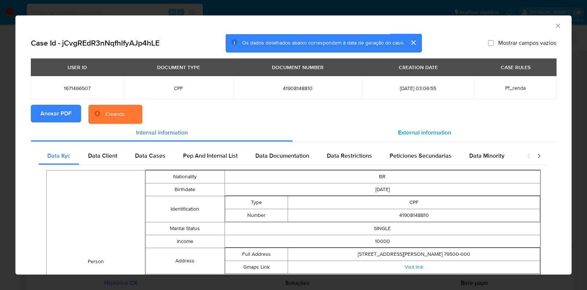
click at [430, 132] on span "External information" at bounding box center [424, 132] width 53 height 8
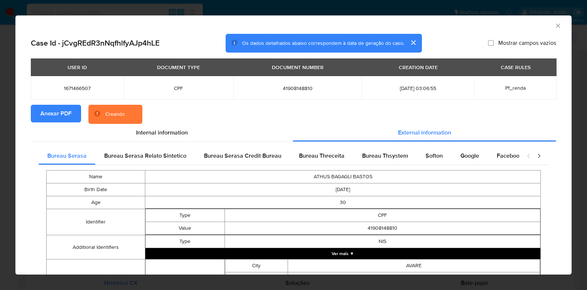
click at [412, 247] on td "NIS" at bounding box center [383, 241] width 316 height 13
click at [412, 253] on button "Ver mais ▼" at bounding box center [342, 253] width 395 height 11
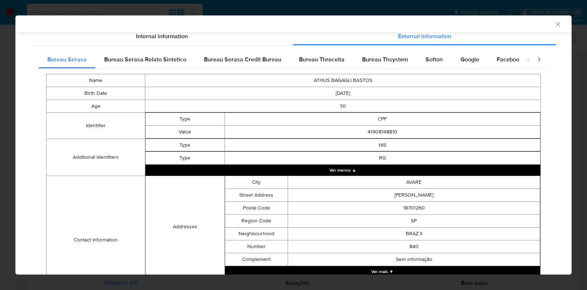
scroll to position [95, 0]
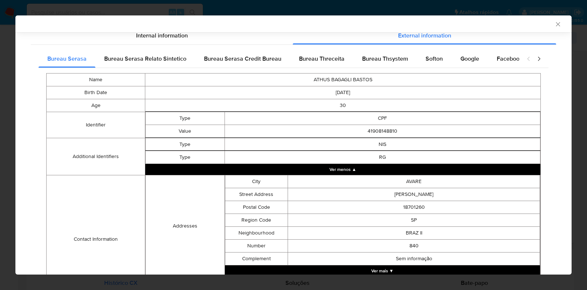
click at [394, 270] on button "Ver mais ▼" at bounding box center [383, 270] width 316 height 11
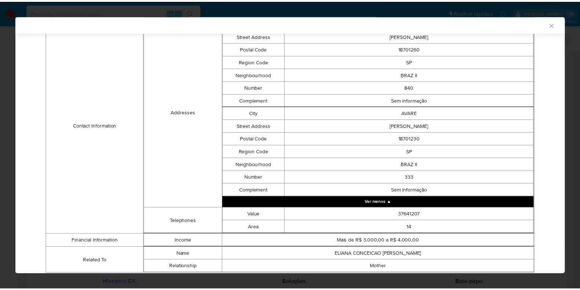
scroll to position [280, 0]
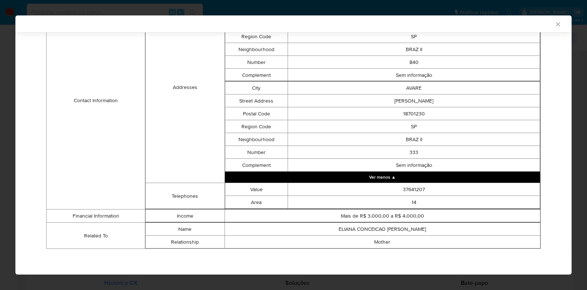
click at [555, 25] on icon "Fechar a janela" at bounding box center [558, 24] width 7 height 7
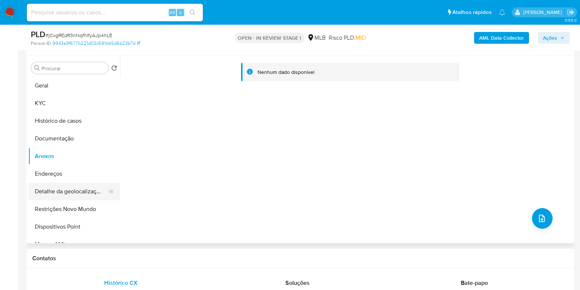
click at [75, 182] on button "Detalhe da geolocalização" at bounding box center [71, 191] width 86 height 18
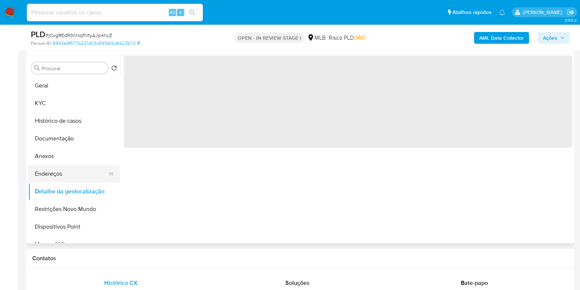
click at [68, 174] on button "Endereços" at bounding box center [71, 174] width 86 height 18
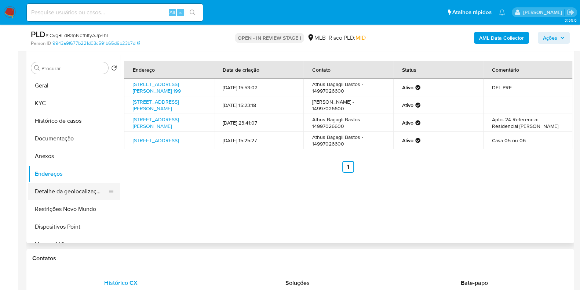
click at [83, 190] on button "Detalhe da geolocalização" at bounding box center [71, 191] width 86 height 18
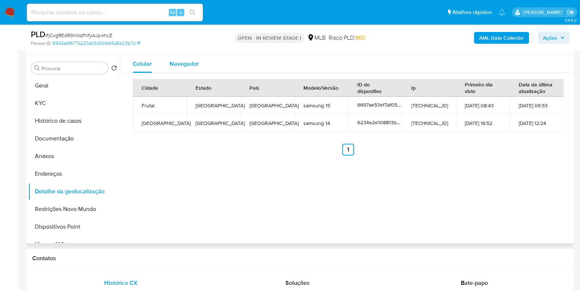
click at [195, 67] on span "Navegador" at bounding box center [184, 63] width 29 height 8
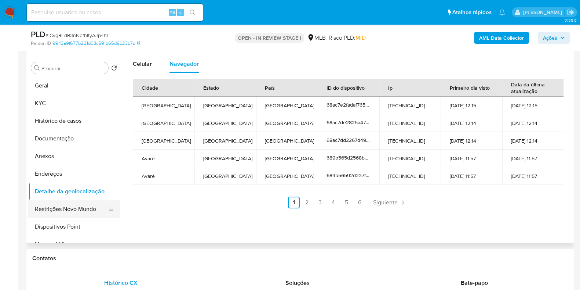
click at [70, 214] on button "Restrições Novo Mundo" at bounding box center [71, 209] width 86 height 18
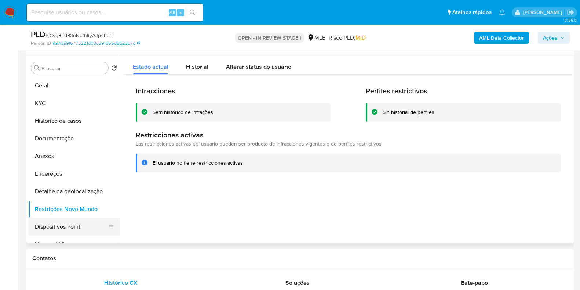
click at [47, 227] on button "Dispositivos Point" at bounding box center [71, 227] width 86 height 18
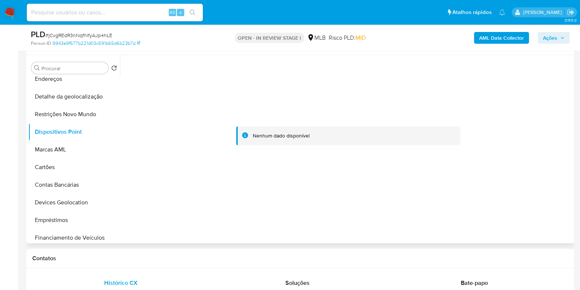
scroll to position [0, 0]
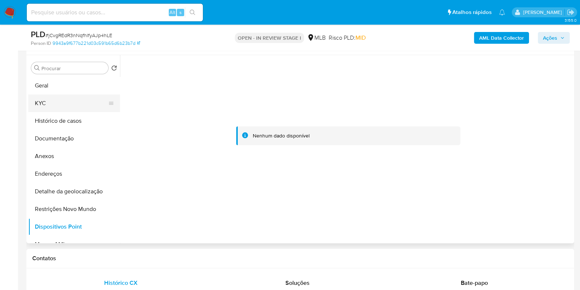
click at [74, 102] on button "KYC" at bounding box center [71, 103] width 86 height 18
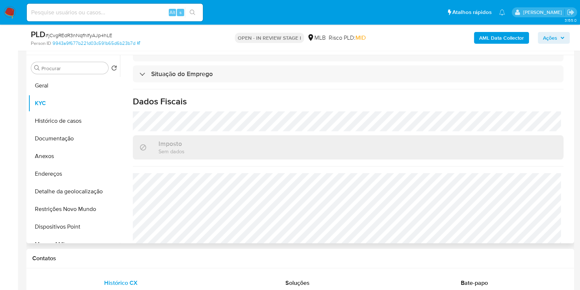
scroll to position [317, 0]
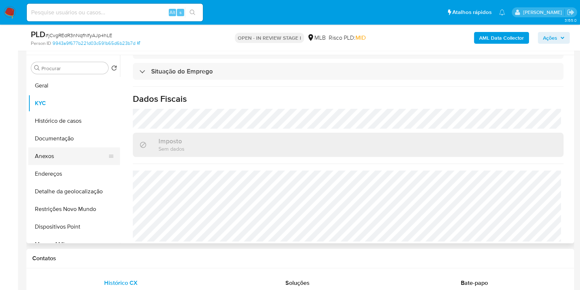
click at [78, 157] on button "Anexos" at bounding box center [71, 156] width 86 height 18
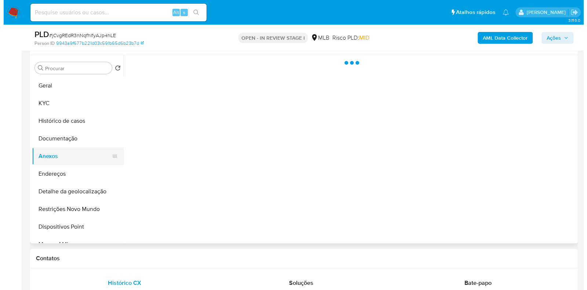
scroll to position [0, 0]
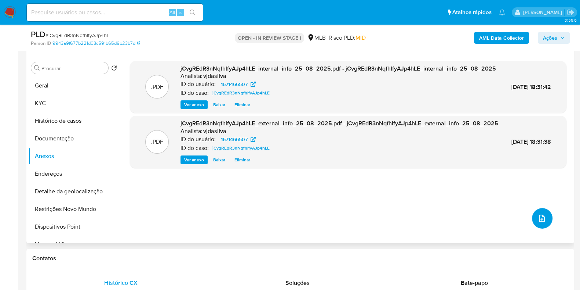
click at [534, 215] on button "upload-file" at bounding box center [542, 218] width 21 height 21
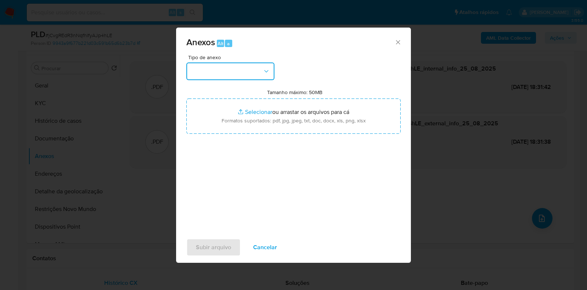
click at [257, 62] on button "button" at bounding box center [230, 71] width 88 height 18
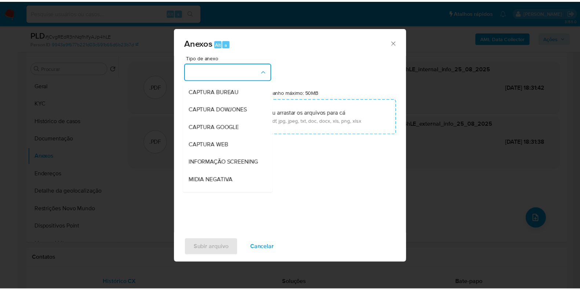
scroll to position [113, 0]
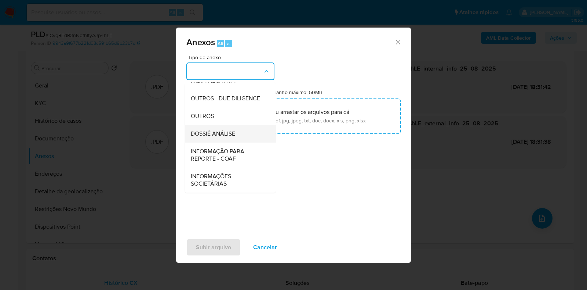
click at [242, 138] on div "DOSSIÊ ANÁLISE" at bounding box center [228, 134] width 75 height 18
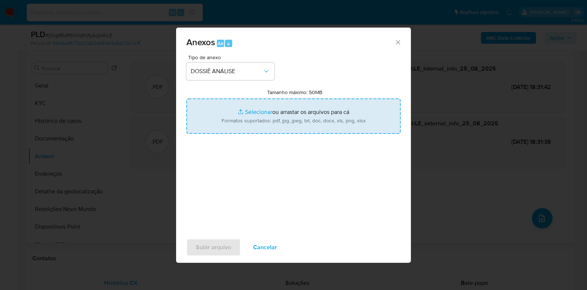
type input "C:\fakepath\SAR - XXXX - CPF 41908148810 - ATHUS BAGAGLI BASTOS.pdf"
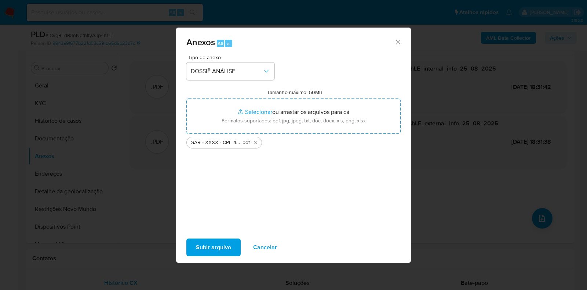
click at [213, 251] on span "Subir arquivo" at bounding box center [213, 247] width 35 height 16
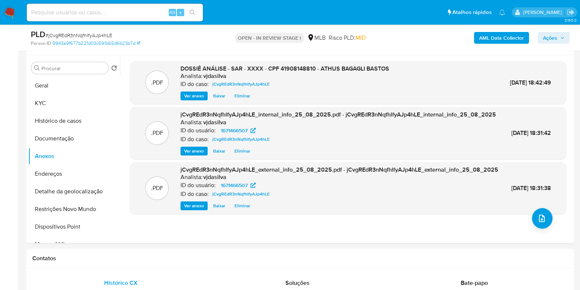
click at [559, 35] on span "Ações" at bounding box center [554, 38] width 22 height 10
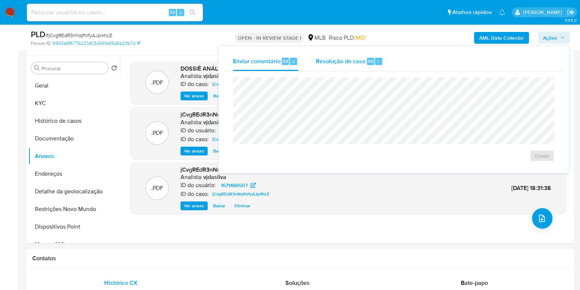
click at [338, 61] on span "Resolução do caso" at bounding box center [341, 61] width 50 height 8
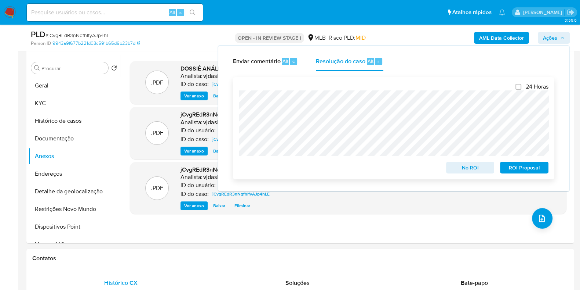
click at [530, 166] on span "ROI Proposal" at bounding box center [524, 167] width 38 height 10
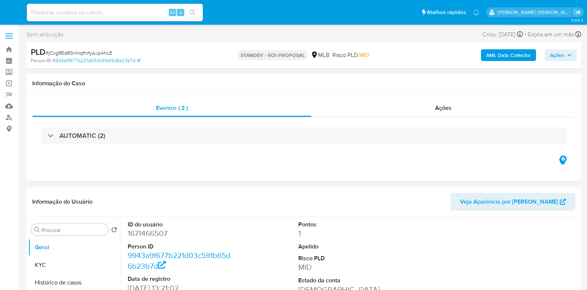
select select "10"
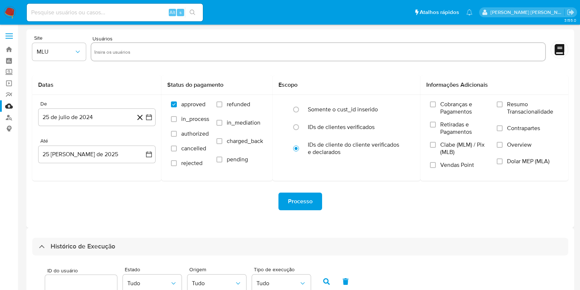
select select "10"
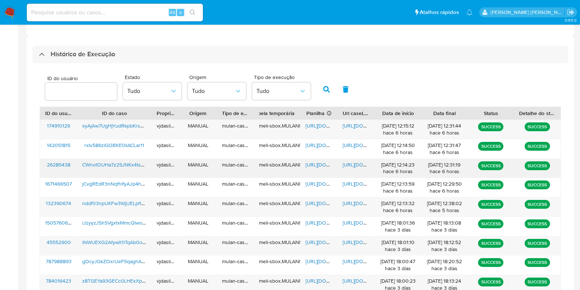
click at [356, 166] on span "[URL][DOMAIN_NAME]" at bounding box center [368, 164] width 51 height 7
click at [313, 161] on span "[URL][DOMAIN_NAME]" at bounding box center [331, 164] width 51 height 7
click at [117, 162] on span "CWnotOUHa7z2SJNKx4tsU7DX" at bounding box center [118, 164] width 72 height 7
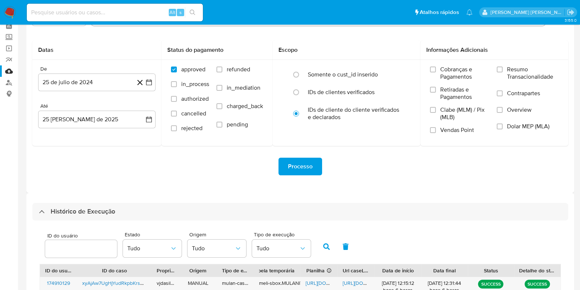
scroll to position [21, 0]
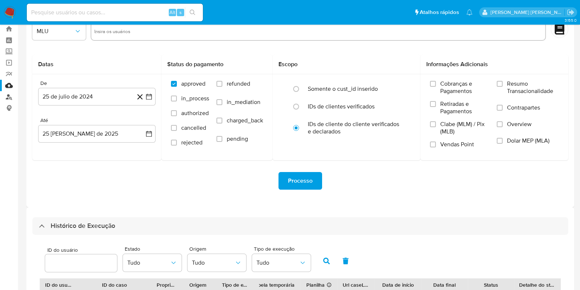
click at [11, 96] on link "Localizador de pessoas" at bounding box center [43, 96] width 87 height 11
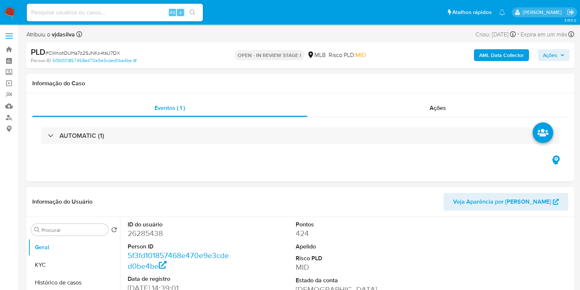
select select "10"
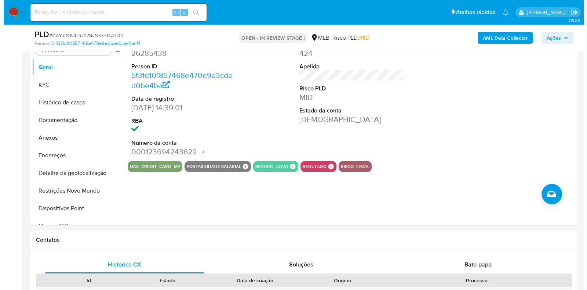
scroll to position [162, 0]
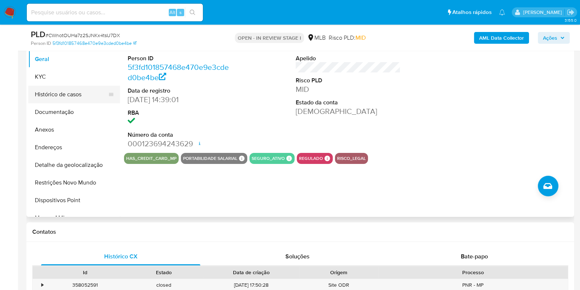
click at [68, 87] on button "Histórico de casos" at bounding box center [71, 95] width 86 height 18
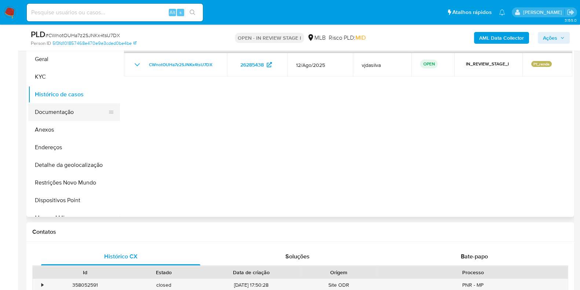
click at [75, 109] on button "Documentação" at bounding box center [71, 112] width 86 height 18
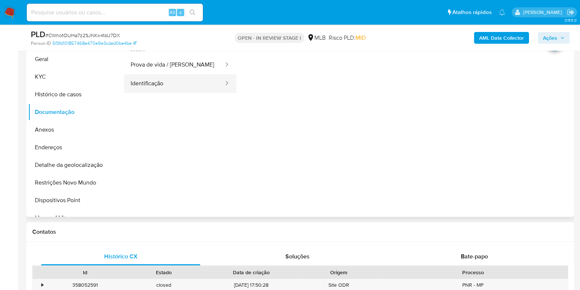
click at [165, 81] on button "Identificação" at bounding box center [174, 83] width 101 height 19
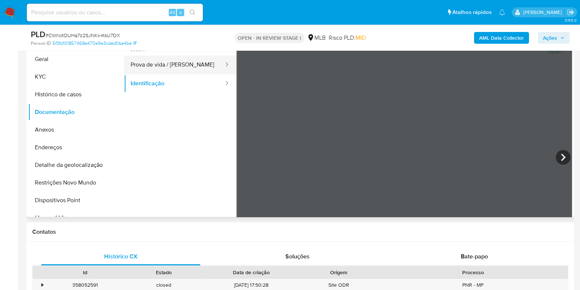
click at [171, 59] on button "Prova de vida / Selfie" at bounding box center [174, 64] width 101 height 19
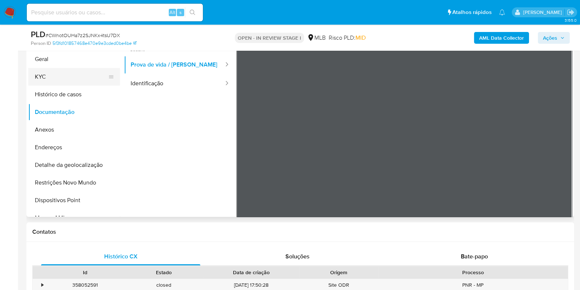
click at [76, 76] on button "KYC" at bounding box center [71, 77] width 86 height 18
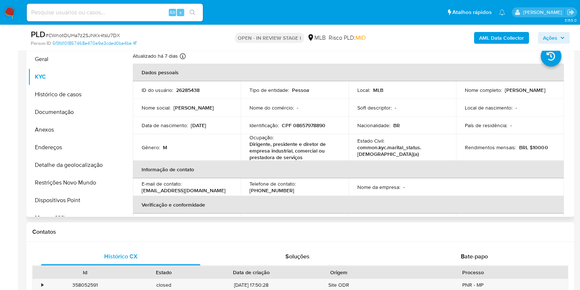
click at [293, 151] on p "Dirigente, presidente e diretor de empresa industrial, comercial ou prestadora …" at bounding box center [293, 151] width 87 height 20
copy div "Ocupação : Dirigente, presidente e diretor de empresa industrial, comercial ou …"
click at [484, 38] on b "AML Data Collector" at bounding box center [501, 38] width 45 height 12
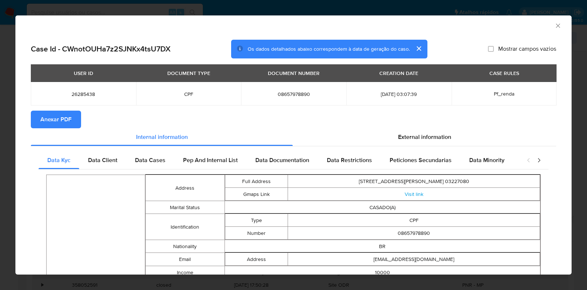
click at [61, 116] on span "Anexar PDF" at bounding box center [55, 119] width 31 height 16
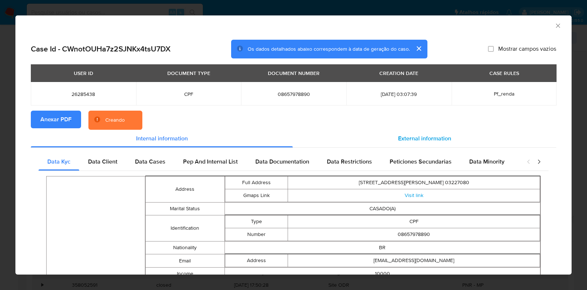
click at [411, 140] on span "External information" at bounding box center [424, 138] width 53 height 8
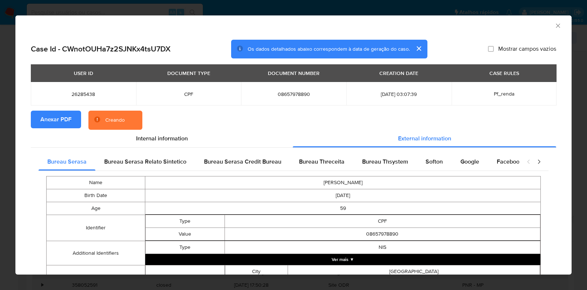
click at [339, 261] on button "Ver mais ▼" at bounding box center [342, 259] width 395 height 11
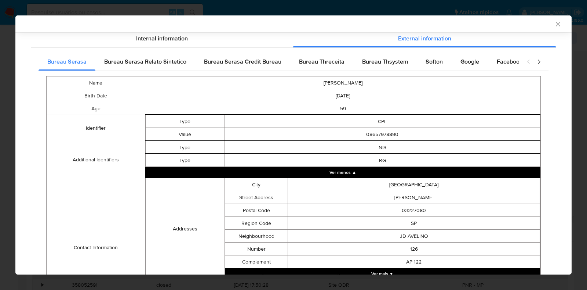
scroll to position [207, 0]
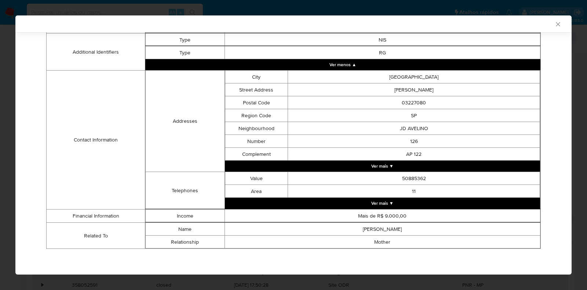
click at [433, 203] on button "Ver mais ▼" at bounding box center [383, 202] width 316 height 11
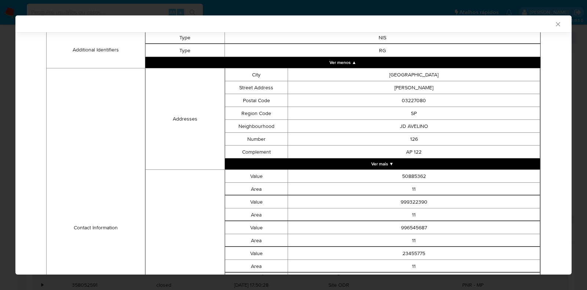
click at [418, 173] on td "50885362" at bounding box center [414, 176] width 252 height 13
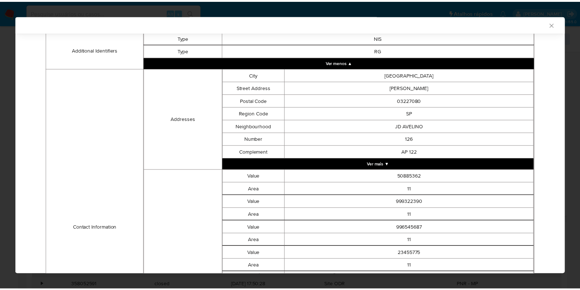
scroll to position [389, 0]
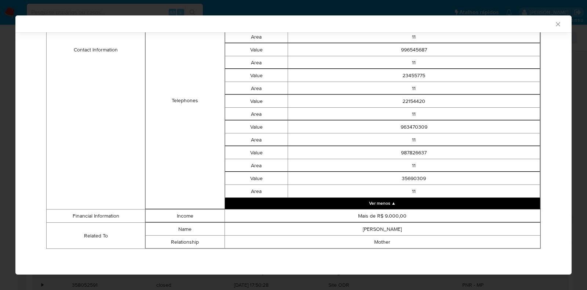
click at [555, 25] on icon "Fechar a janela" at bounding box center [558, 24] width 7 height 7
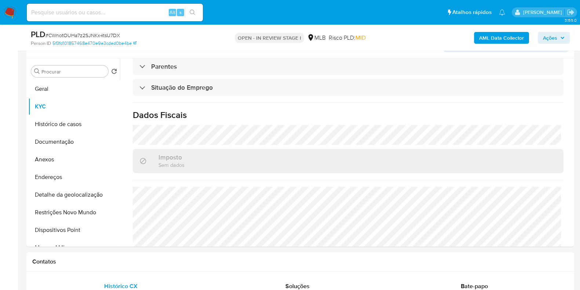
scroll to position [129, 0]
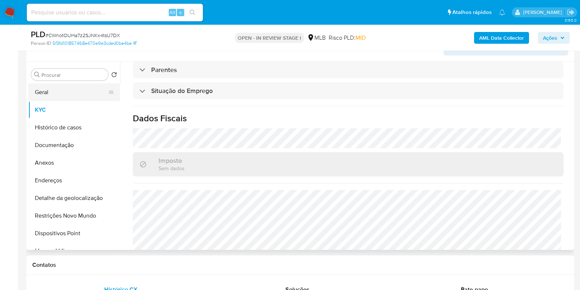
click at [87, 93] on button "Geral" at bounding box center [71, 92] width 86 height 18
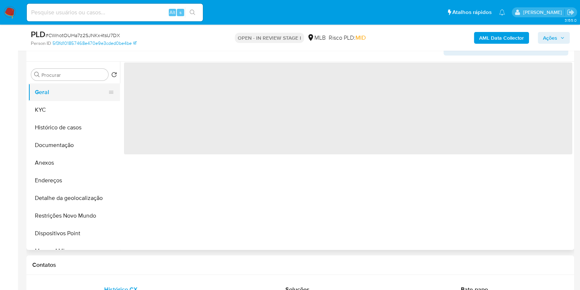
scroll to position [0, 0]
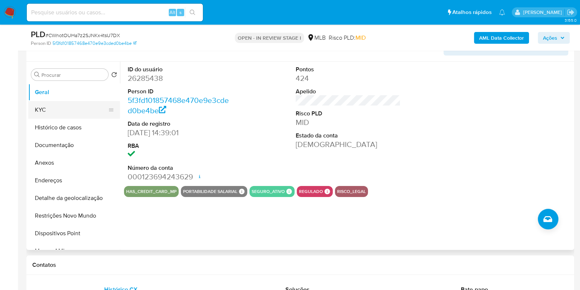
click at [65, 106] on button "KYC" at bounding box center [71, 110] width 86 height 18
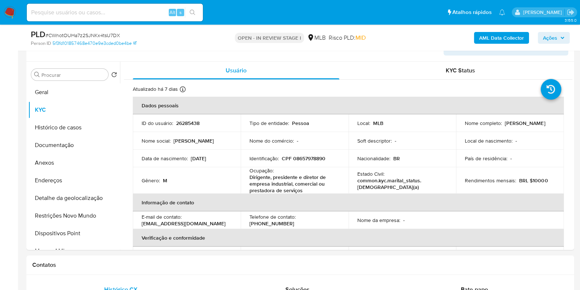
drag, startPoint x: 573, startPoint y: 117, endPoint x: 576, endPoint y: 159, distance: 41.3
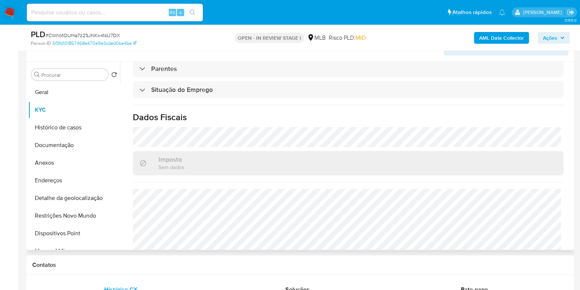
scroll to position [327, 0]
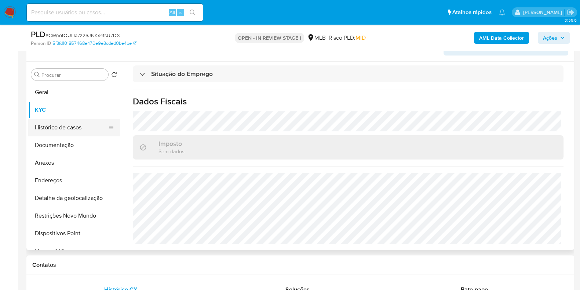
click at [66, 134] on button "Histórico de casos" at bounding box center [71, 128] width 86 height 18
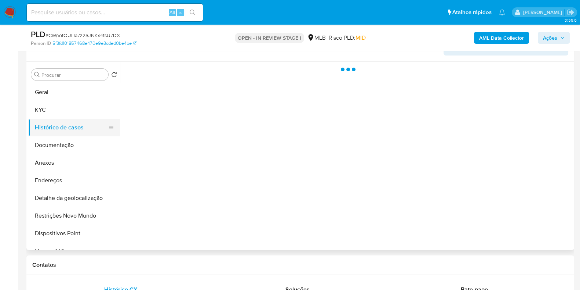
scroll to position [0, 0]
click at [63, 150] on button "Documentação" at bounding box center [71, 145] width 86 height 18
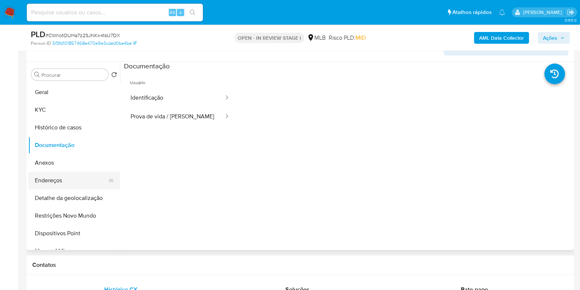
click at [61, 178] on button "Endereços" at bounding box center [71, 180] width 86 height 18
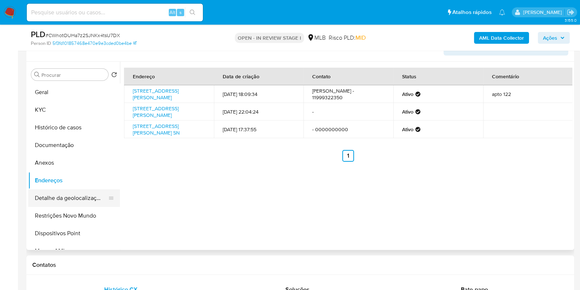
click at [90, 196] on button "Detalhe da geolocalização" at bounding box center [71, 198] width 86 height 18
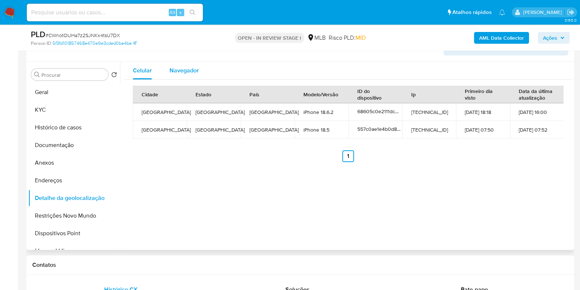
click at [186, 70] on span "Navegador" at bounding box center [184, 70] width 29 height 8
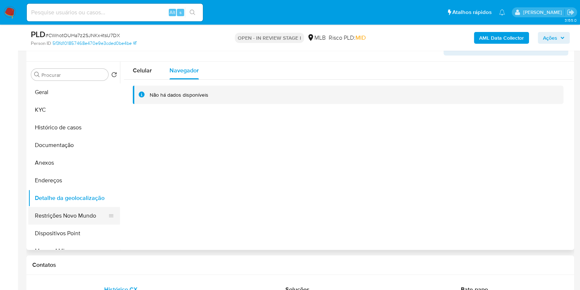
click at [80, 214] on button "Restrições Novo Mundo" at bounding box center [71, 216] width 86 height 18
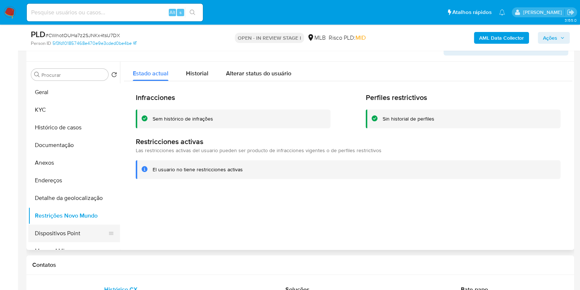
click at [58, 239] on button "Dispositivos Point" at bounding box center [71, 233] width 86 height 18
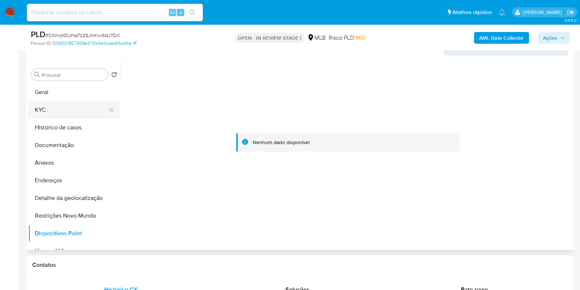
click at [75, 104] on button "KYC" at bounding box center [71, 110] width 86 height 18
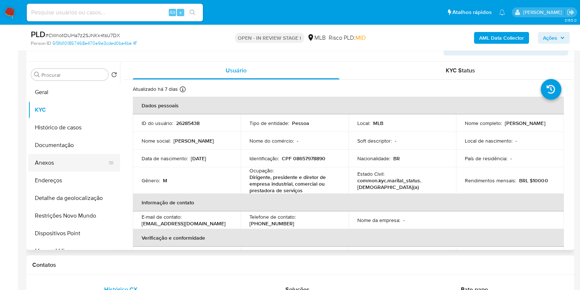
click at [74, 163] on button "Anexos" at bounding box center [71, 163] width 86 height 18
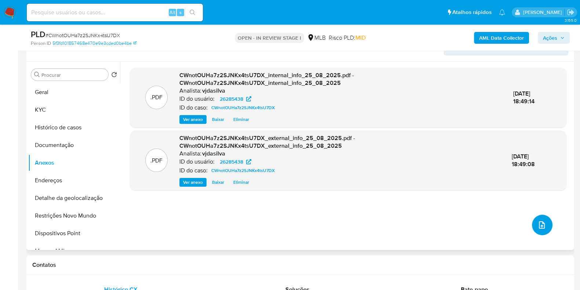
click at [538, 225] on icon "upload-file" at bounding box center [542, 224] width 9 height 9
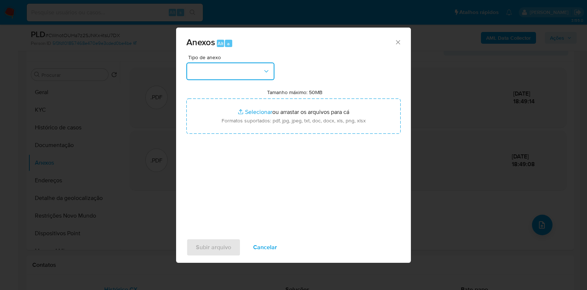
click at [267, 75] on button "button" at bounding box center [230, 71] width 88 height 18
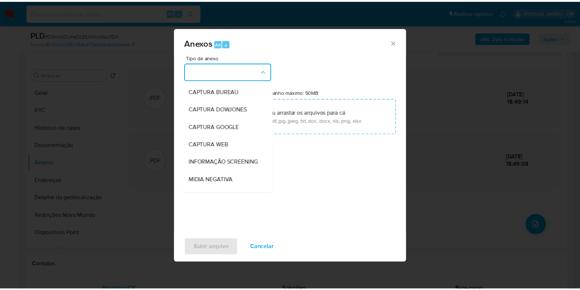
scroll to position [113, 0]
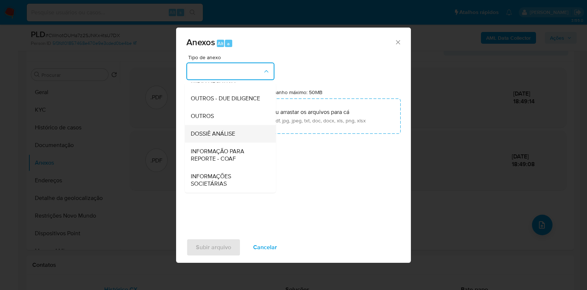
click at [234, 134] on span "DOSSIÊ ANÁLISE" at bounding box center [213, 133] width 44 height 7
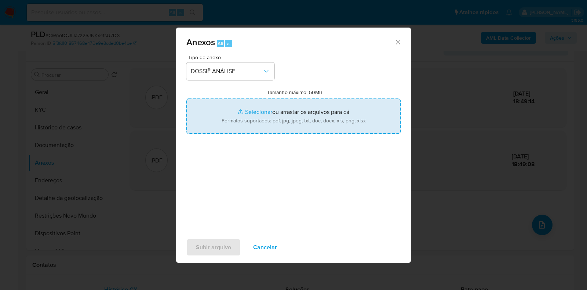
type input "C:\fakepath\SAR - XXXX - CPF 08657978890 - NELSON DE ALMEIDA JUNIOR (1).pdf"
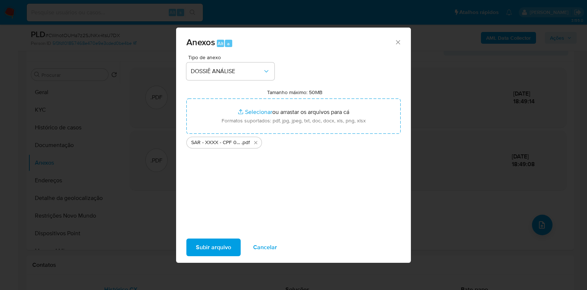
click at [224, 254] on span "Subir arquivo" at bounding box center [213, 247] width 35 height 16
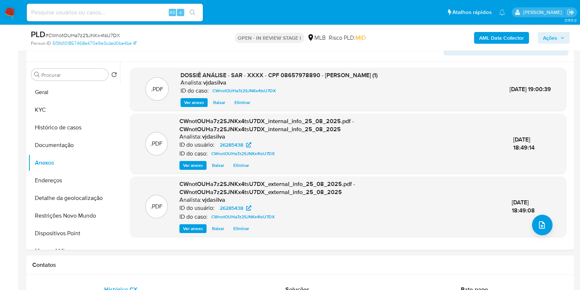
click at [552, 34] on span "Ações" at bounding box center [550, 38] width 14 height 12
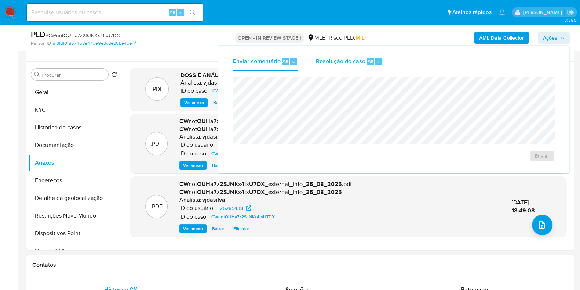
click at [352, 63] on span "Resolução do caso" at bounding box center [341, 61] width 50 height 8
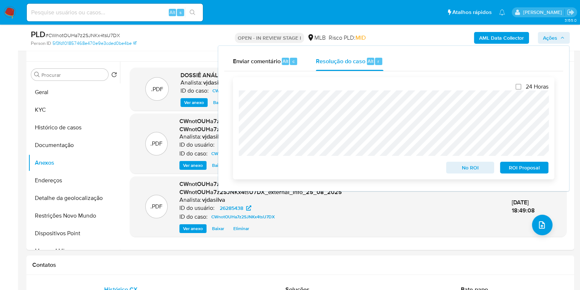
click at [529, 166] on span "ROI Proposal" at bounding box center [524, 167] width 38 height 10
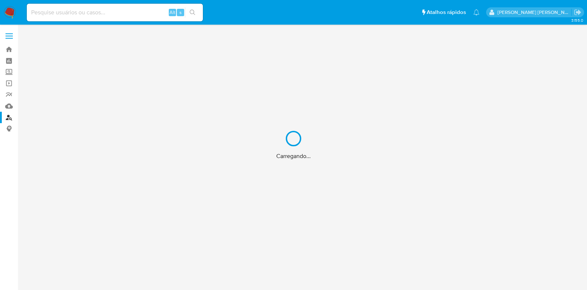
click at [104, 12] on div "Carregando..." at bounding box center [293, 145] width 587 height 290
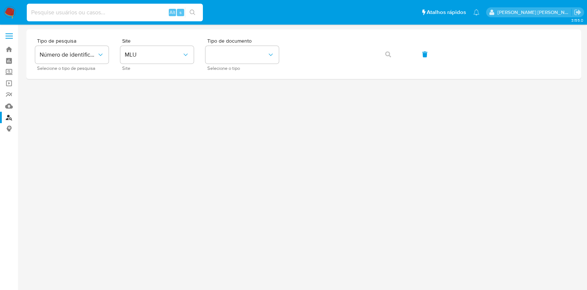
click at [88, 14] on input at bounding box center [115, 13] width 176 height 10
click at [187, 55] on icon "site_id" at bounding box center [185, 54] width 7 height 7
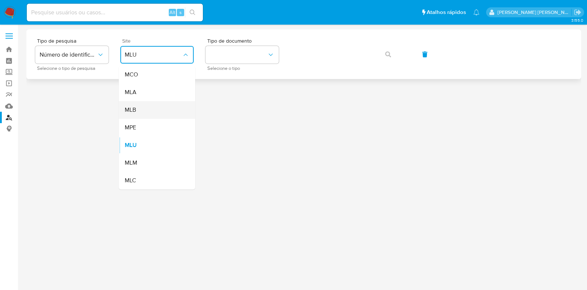
click at [165, 109] on div "MLB" at bounding box center [155, 110] width 60 height 18
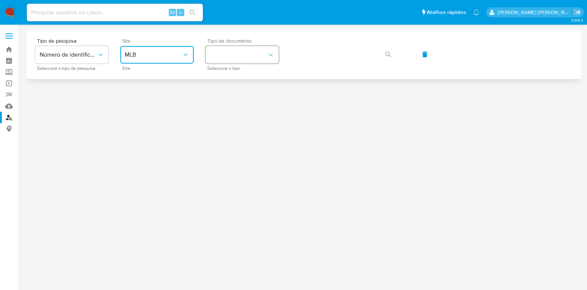
click at [242, 56] on button "identificationType" at bounding box center [242, 55] width 73 height 18
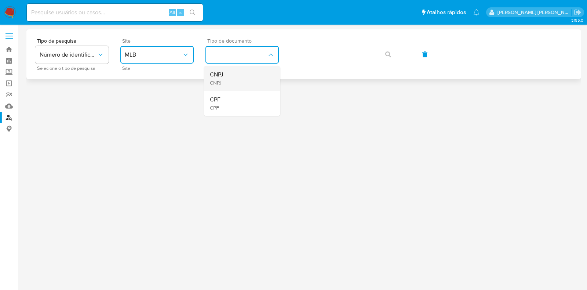
click at [242, 76] on div "CNPJ CNPJ" at bounding box center [240, 78] width 60 height 25
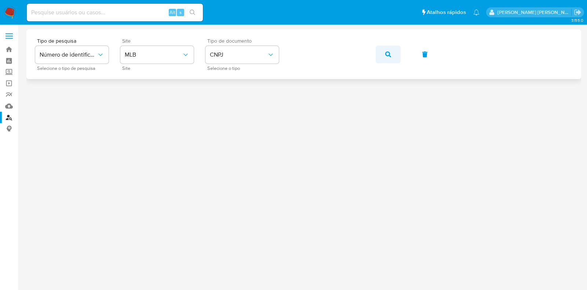
click at [388, 56] on icon "button" at bounding box center [388, 54] width 6 height 6
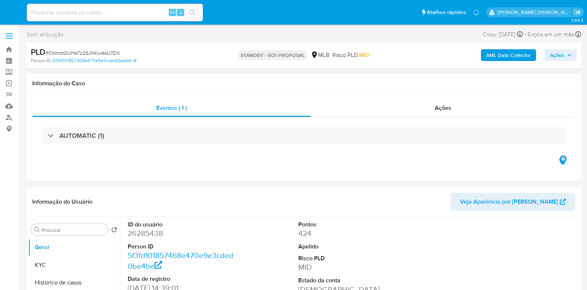
select select "10"
